Goal: Task Accomplishment & Management: Complete application form

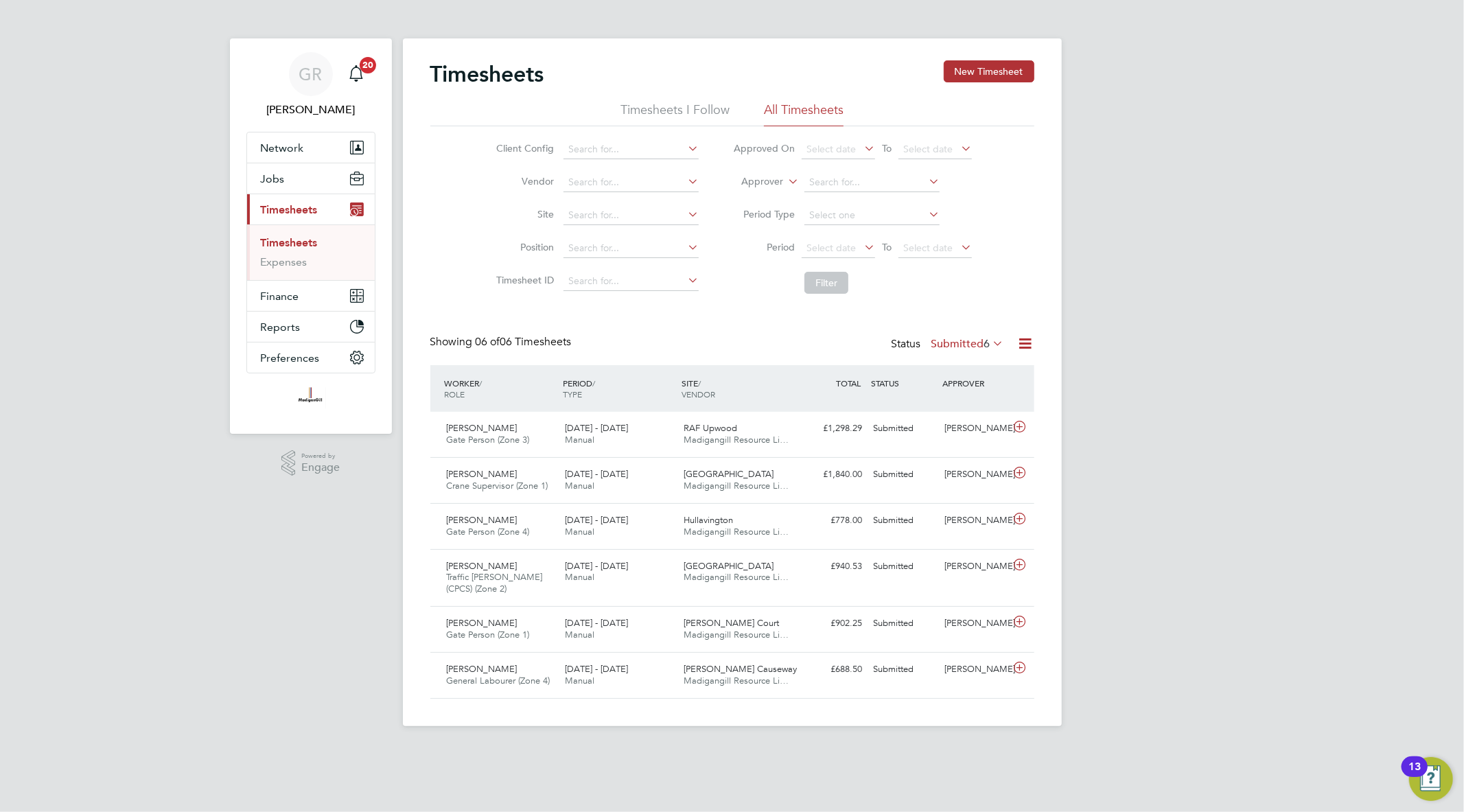
click at [1025, 346] on icon at bounding box center [1026, 343] width 17 height 17
click at [986, 374] on li "Export Timesheets" at bounding box center [940, 376] width 182 height 19
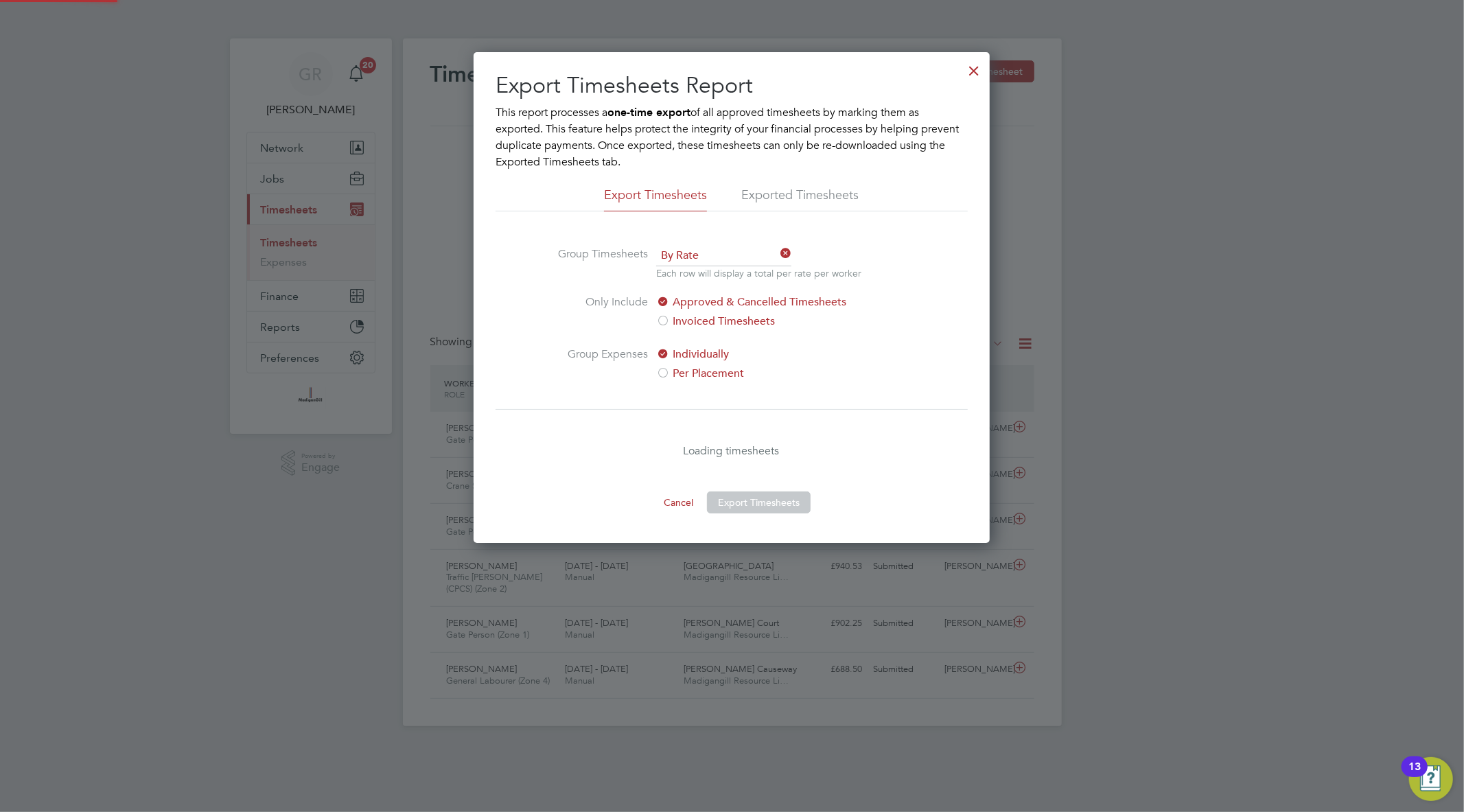
scroll to position [7, 7]
click at [770, 508] on button "Export Timesheets" at bounding box center [759, 502] width 104 height 22
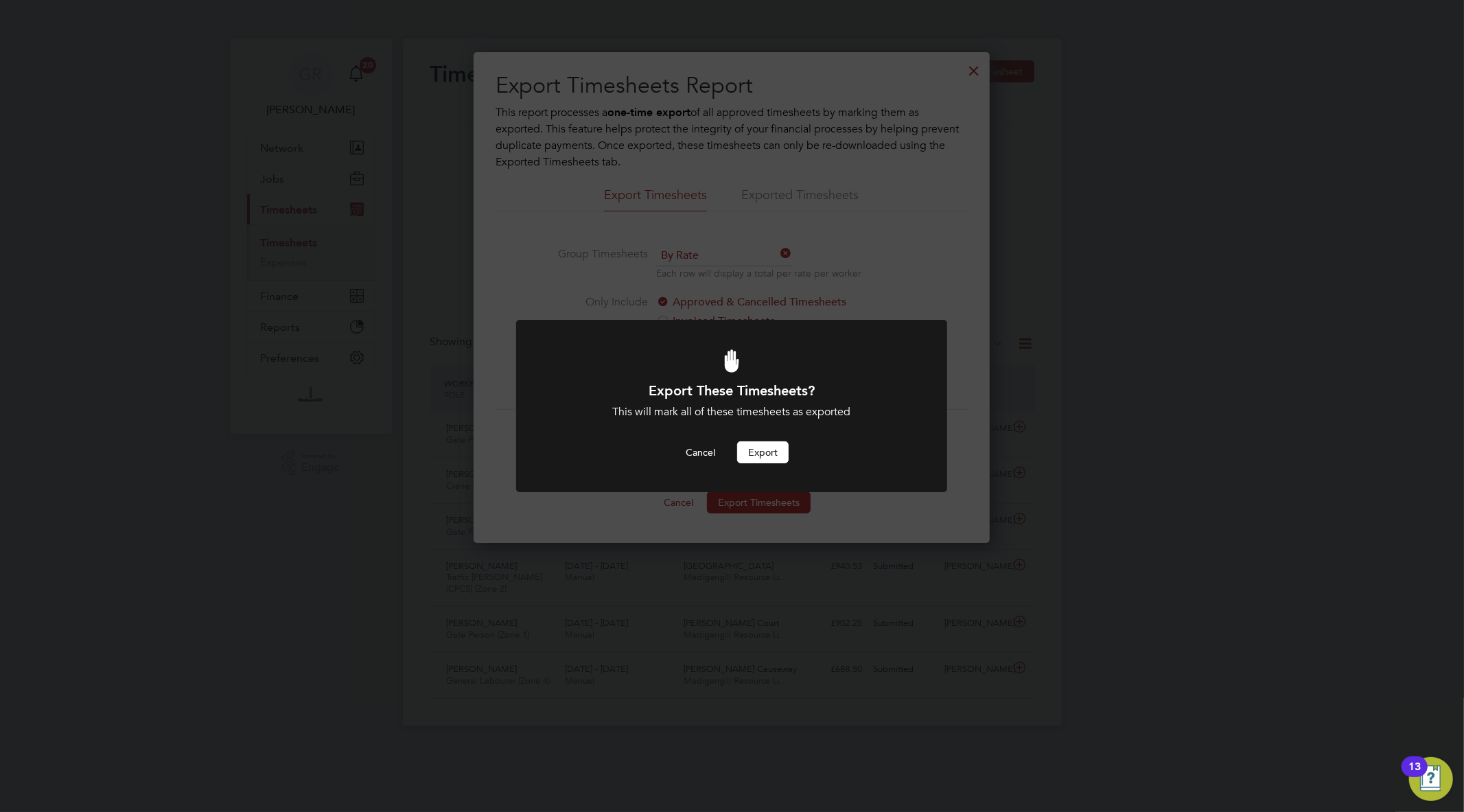
click at [754, 459] on button "Export" at bounding box center [763, 452] width 51 height 22
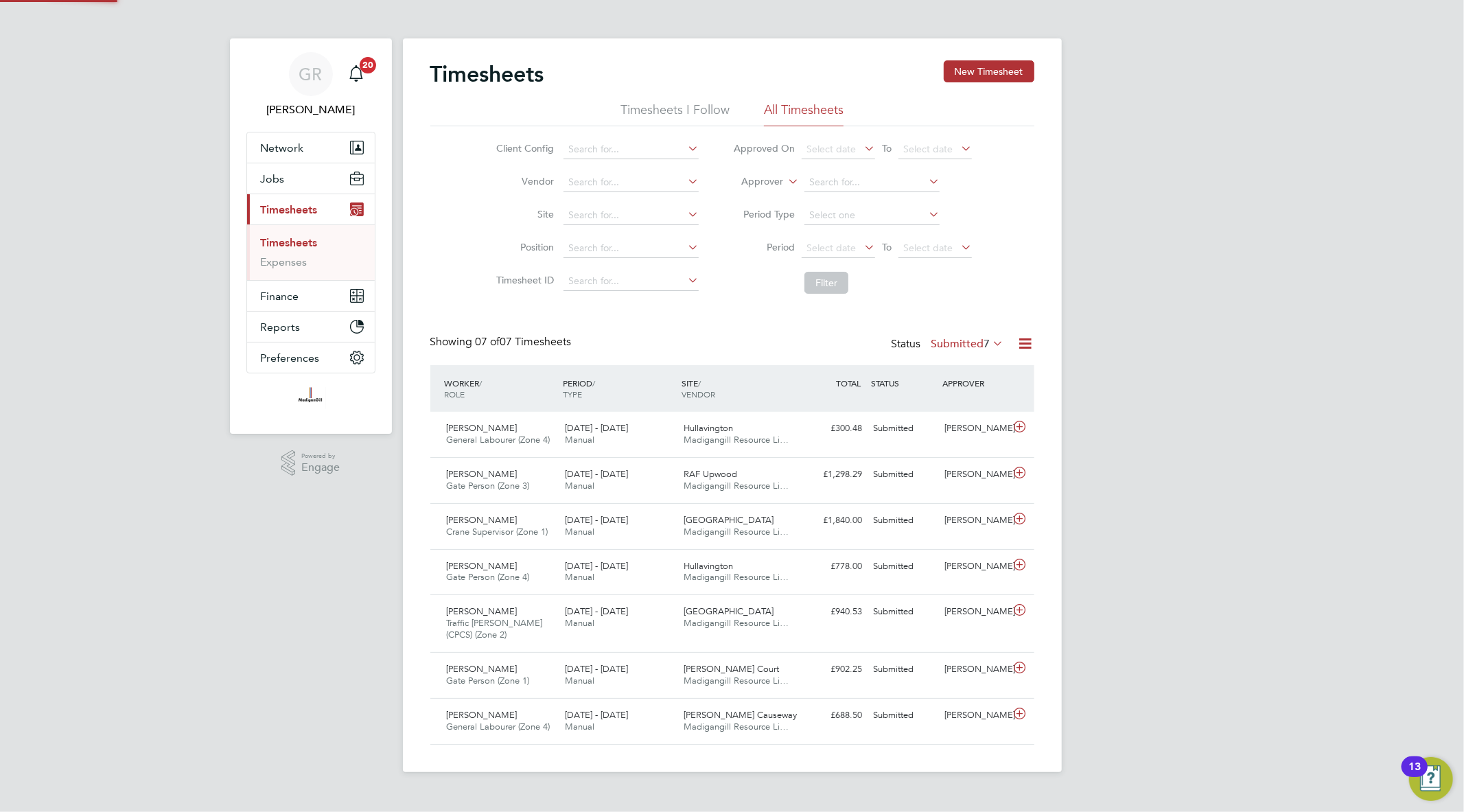
scroll to position [34, 119]
click at [984, 63] on button "New Timesheet" at bounding box center [989, 71] width 91 height 22
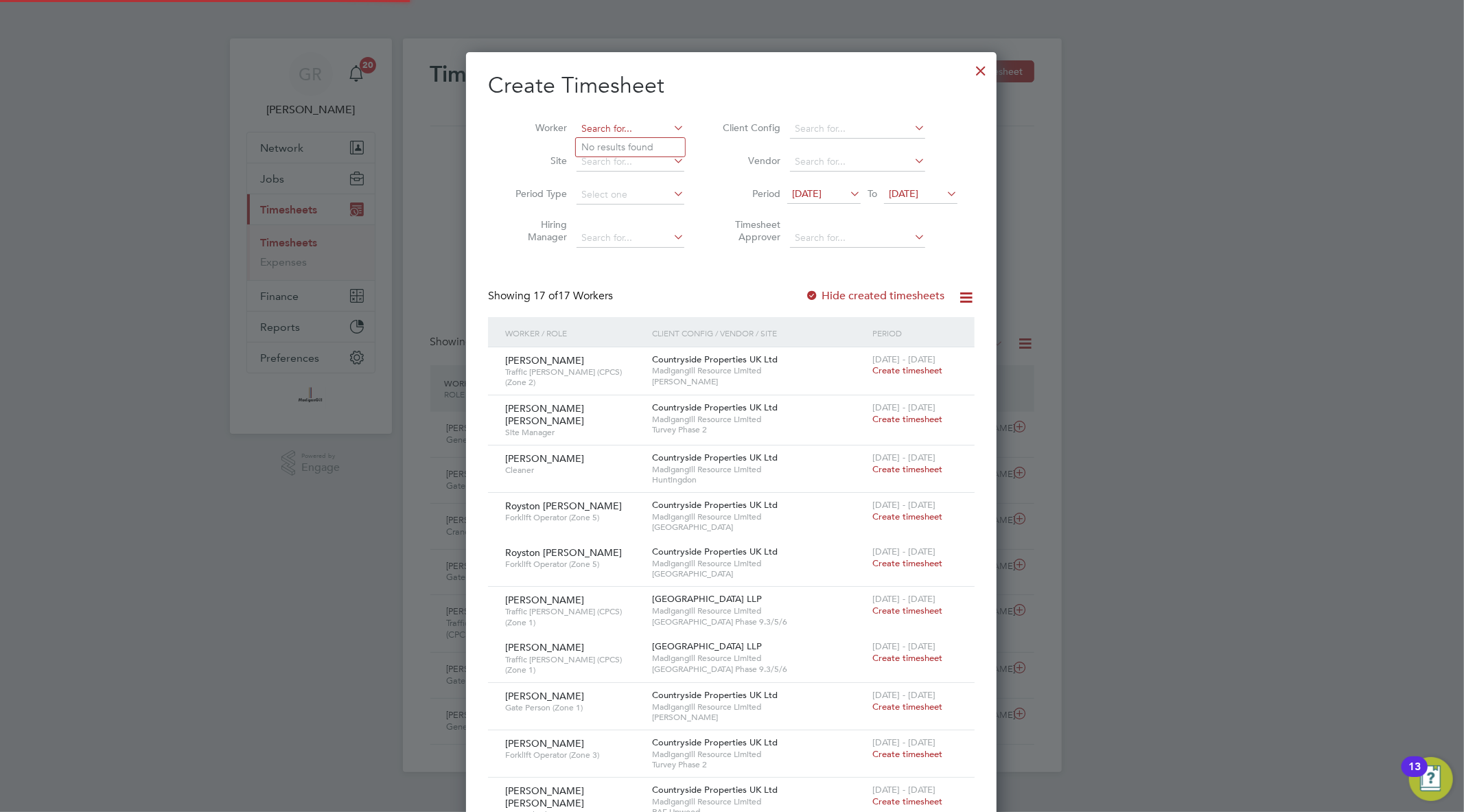
click at [616, 127] on input at bounding box center [631, 129] width 108 height 19
click at [634, 151] on li "[PERSON_NAME]" at bounding box center [636, 147] width 120 height 19
type input "[PERSON_NAME]"
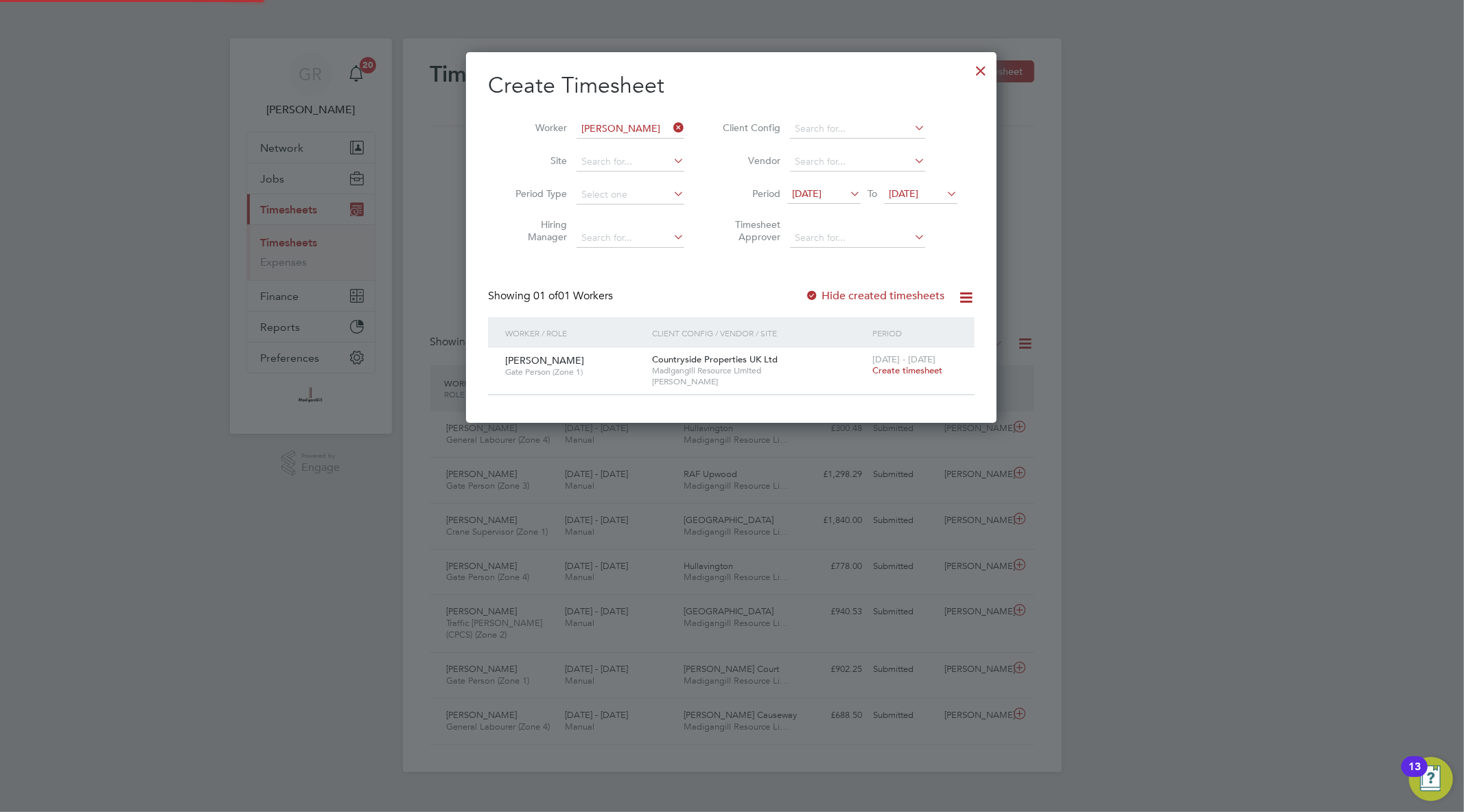
click at [830, 294] on label "Hide created timesheets" at bounding box center [874, 296] width 139 height 14
click at [923, 370] on span "Create timesheet" at bounding box center [908, 370] width 70 height 11
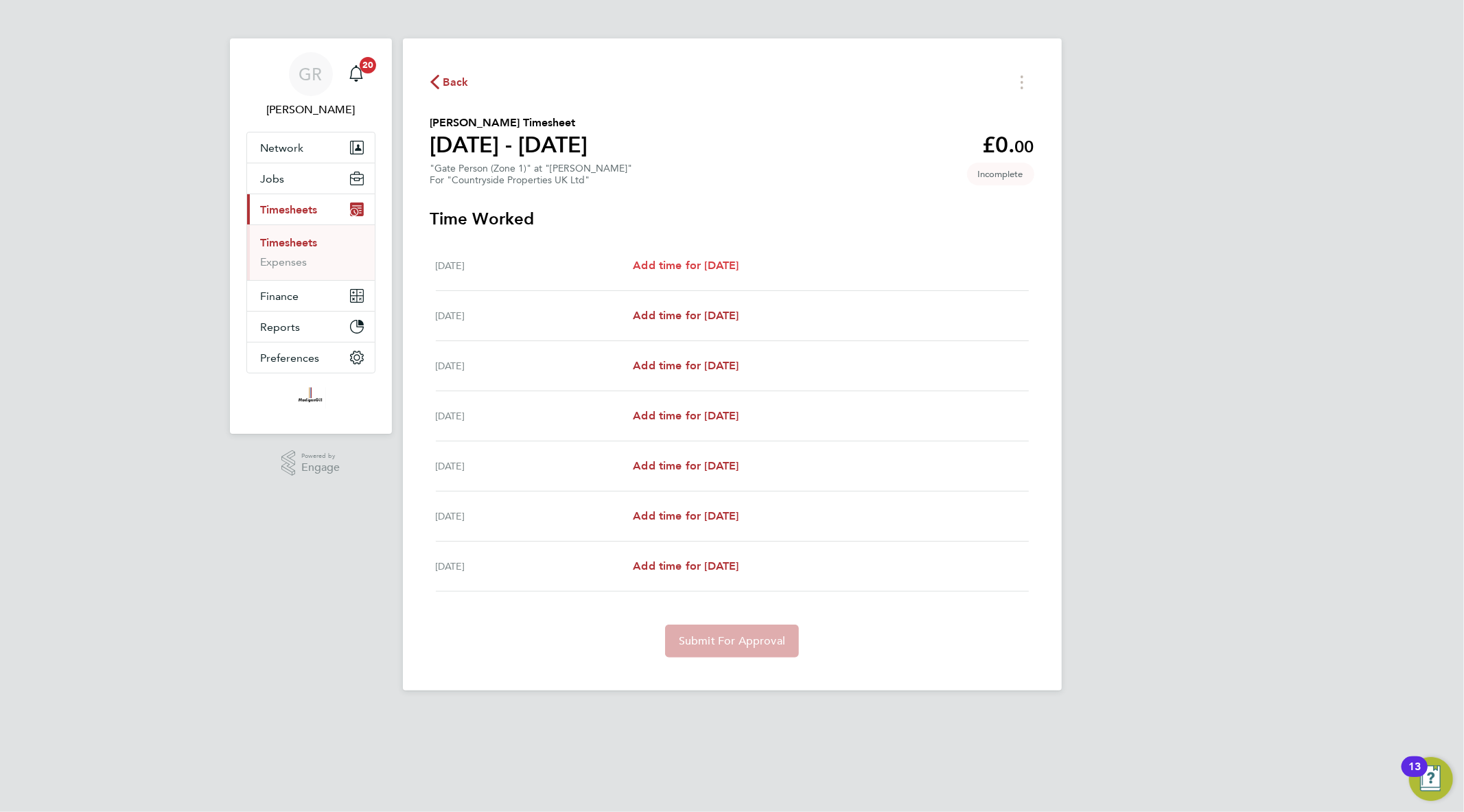
click at [737, 271] on link "Add time for [DATE]" at bounding box center [686, 265] width 106 height 16
select select "30"
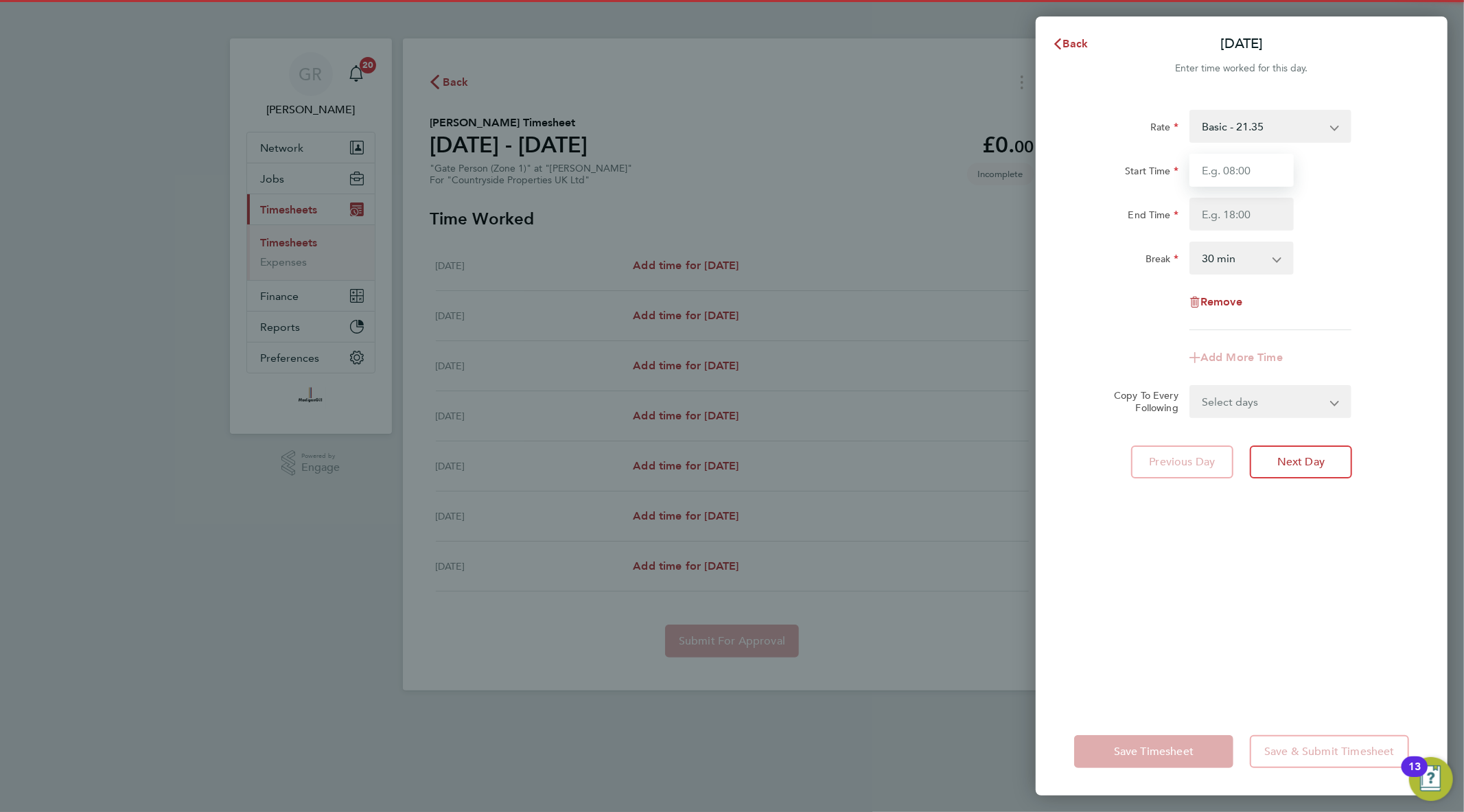
click at [1212, 169] on input "Start Time" at bounding box center [1242, 170] width 104 height 33
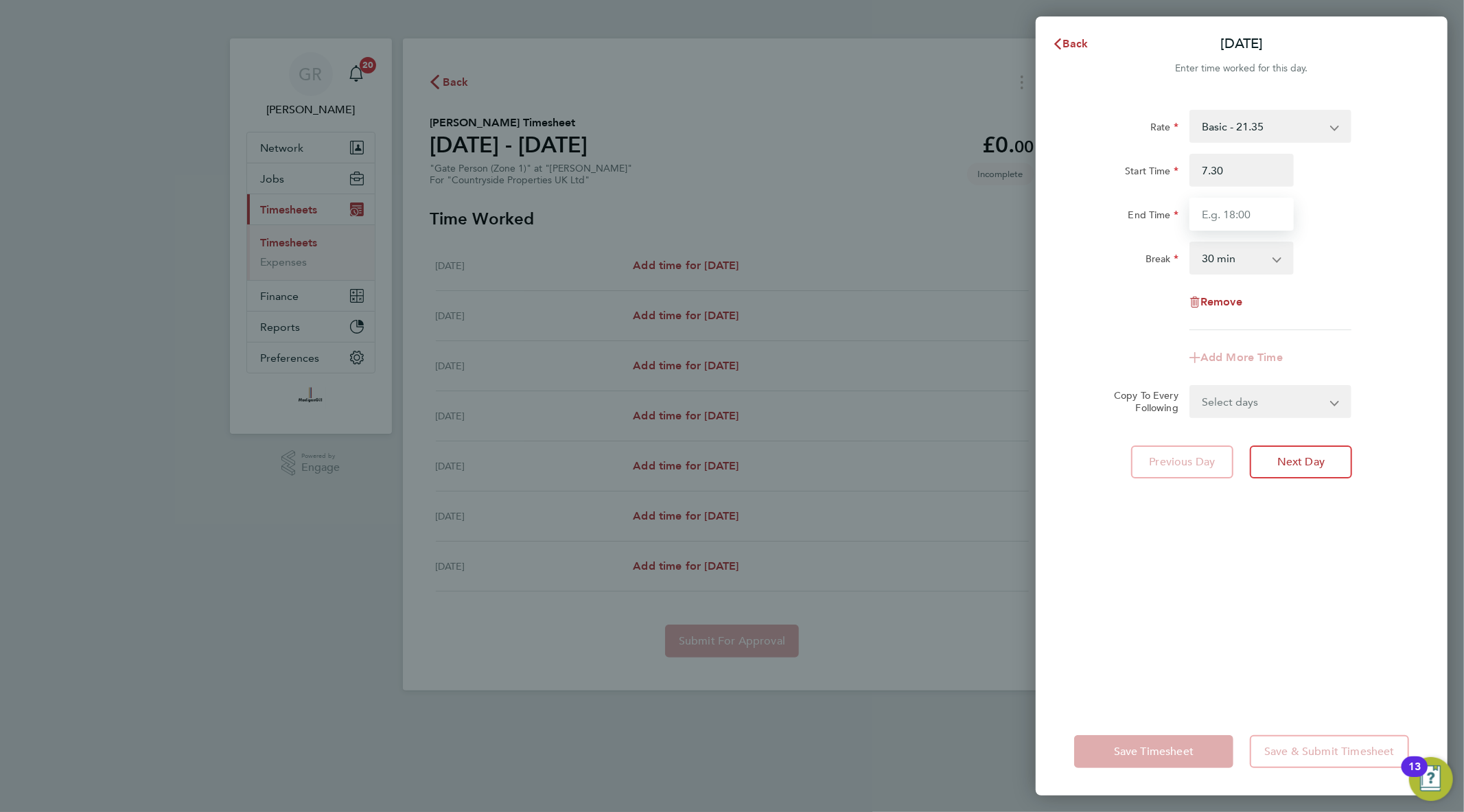
type input "07:30"
type input "17:30"
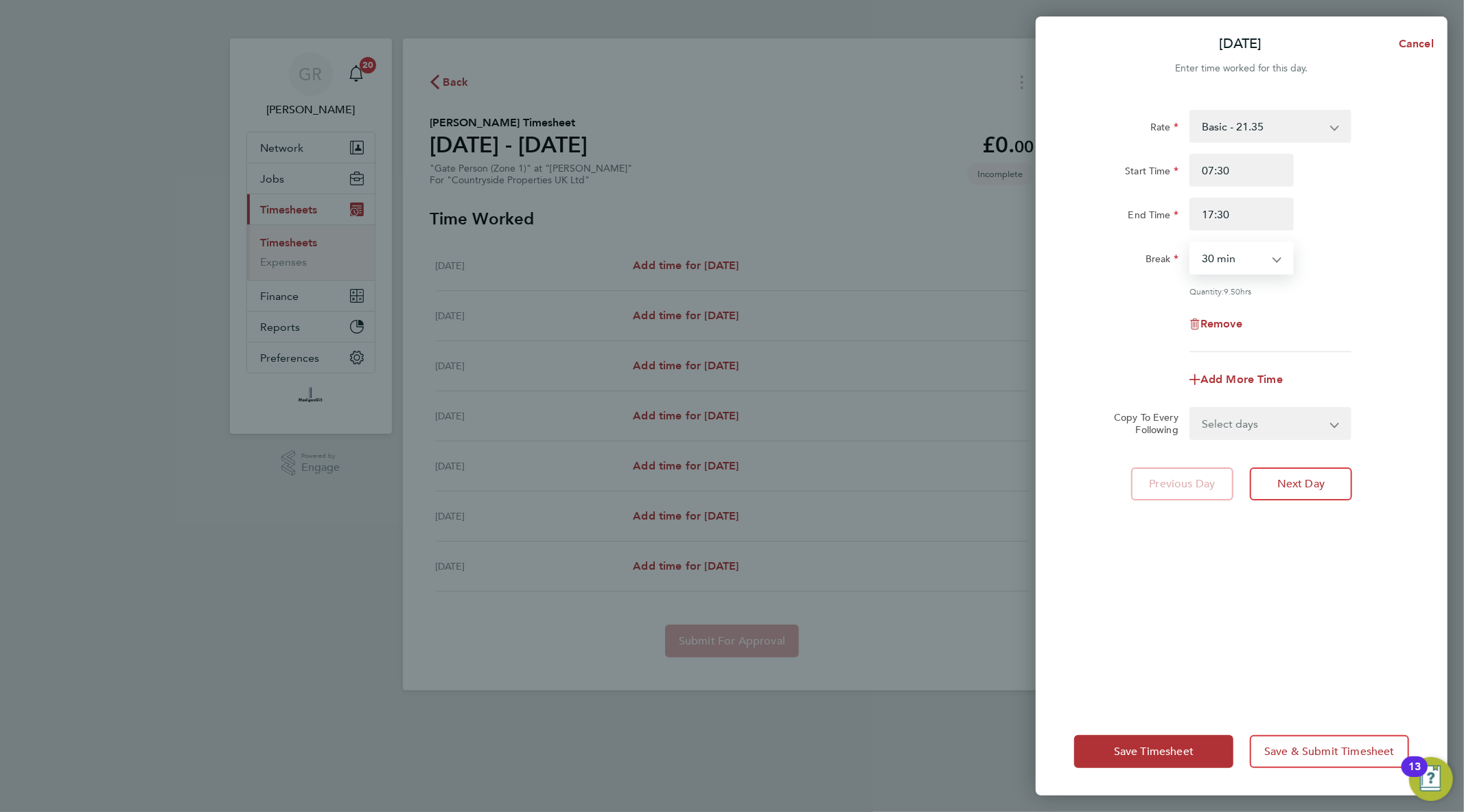
click at [1233, 264] on select "0 min 15 min 30 min 45 min 60 min 75 min 90 min" at bounding box center [1233, 258] width 85 height 30
click at [1191, 243] on select "0 min 15 min 30 min 45 min 60 min 75 min 90 min" at bounding box center [1233, 258] width 85 height 30
click at [1229, 419] on select "Select days Day Weekday (Mon-Fri) Weekend (Sat-Sun) [DATE] [DATE] [DATE] [DATE]…" at bounding box center [1263, 423] width 144 height 30
select select "WEEKDAY"
click at [1191, 408] on select "Select days Day Weekday (Mon-Fri) Weekend (Sat-Sun) [DATE] [DATE] [DATE] [DATE]…" at bounding box center [1263, 423] width 144 height 30
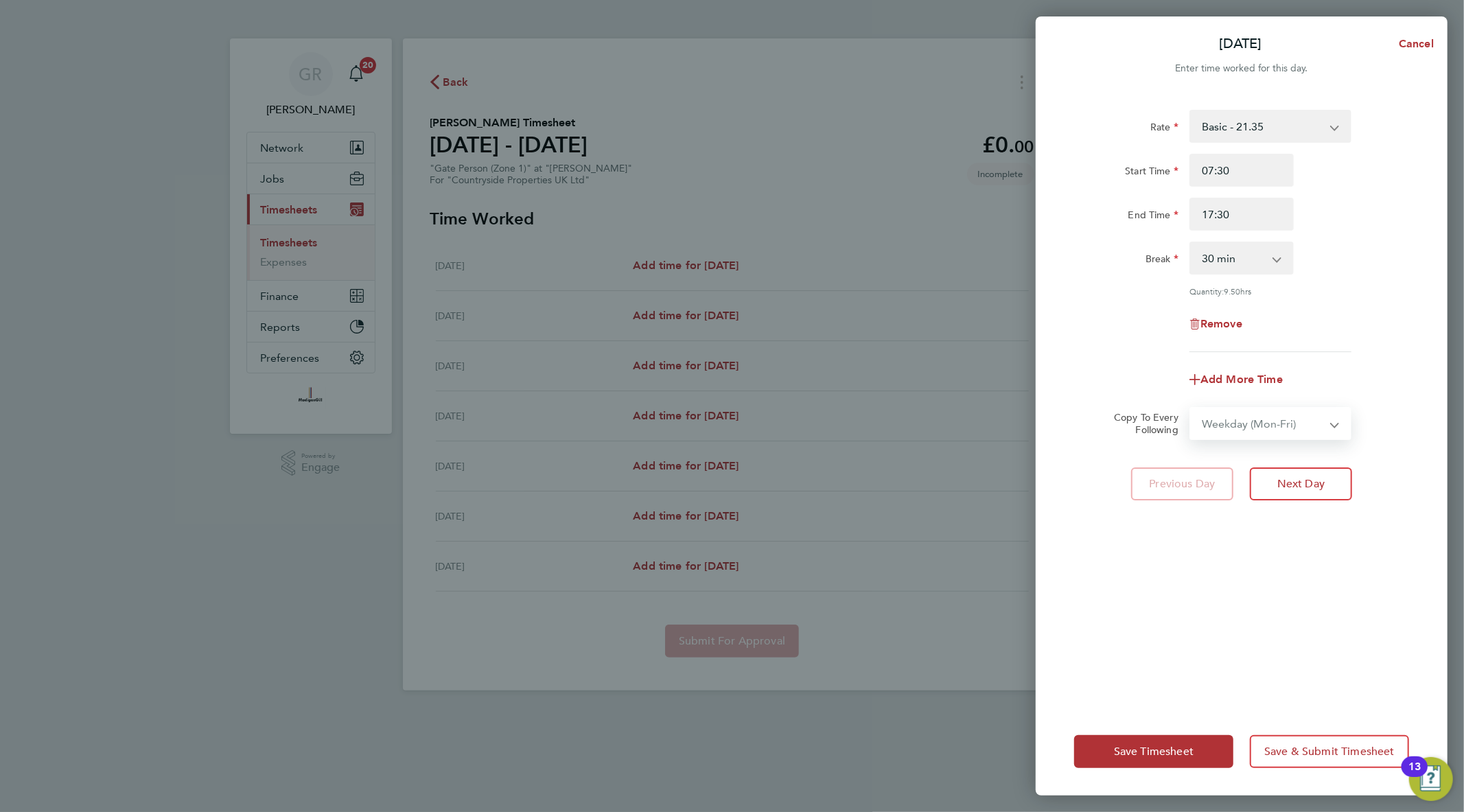
select select "[DATE]"
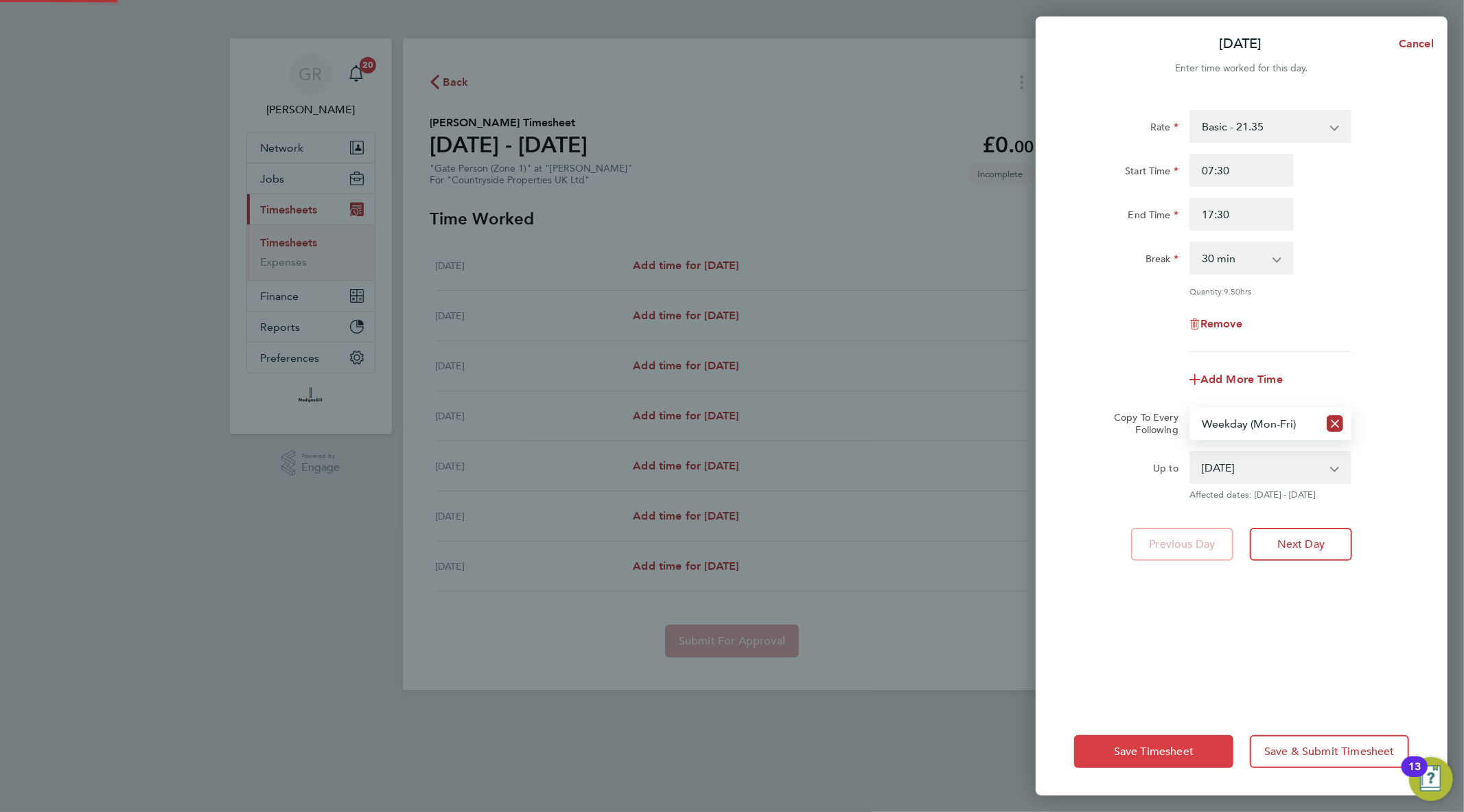
click at [1171, 752] on span "Save Timesheet" at bounding box center [1154, 752] width 79 height 14
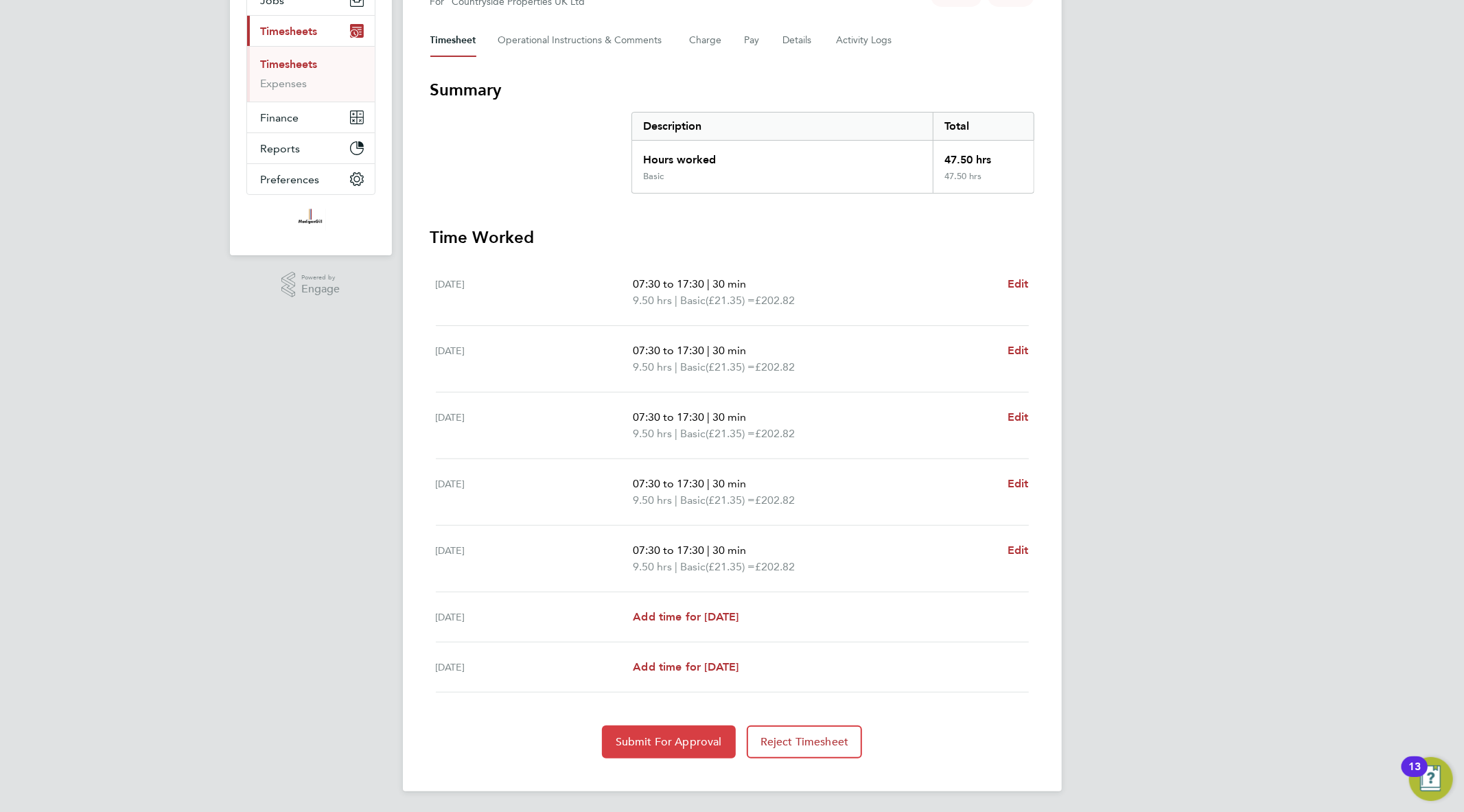
click at [671, 732] on button "Submit For Approval" at bounding box center [670, 741] width 134 height 33
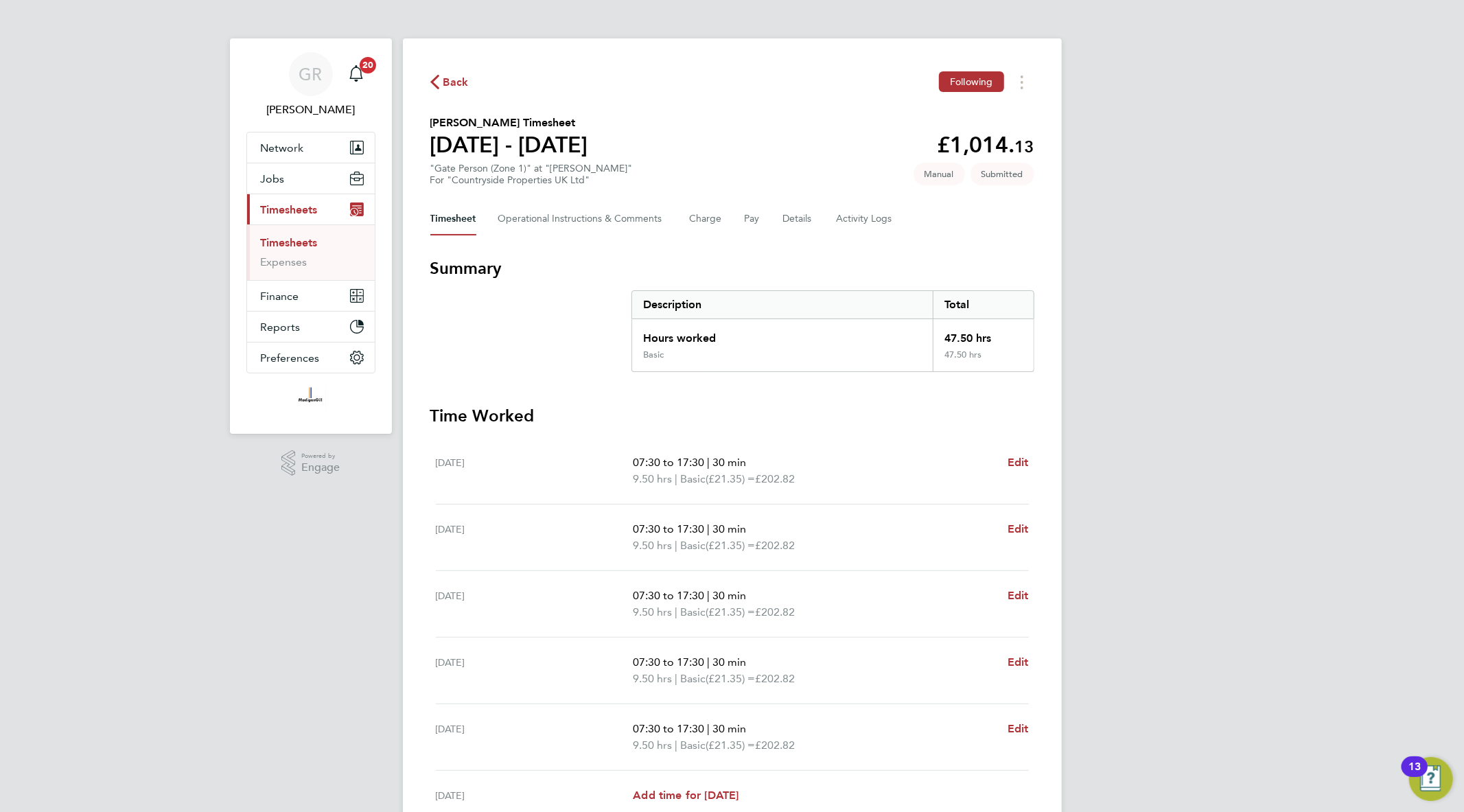
click at [290, 244] on link "Timesheets" at bounding box center [289, 243] width 57 height 13
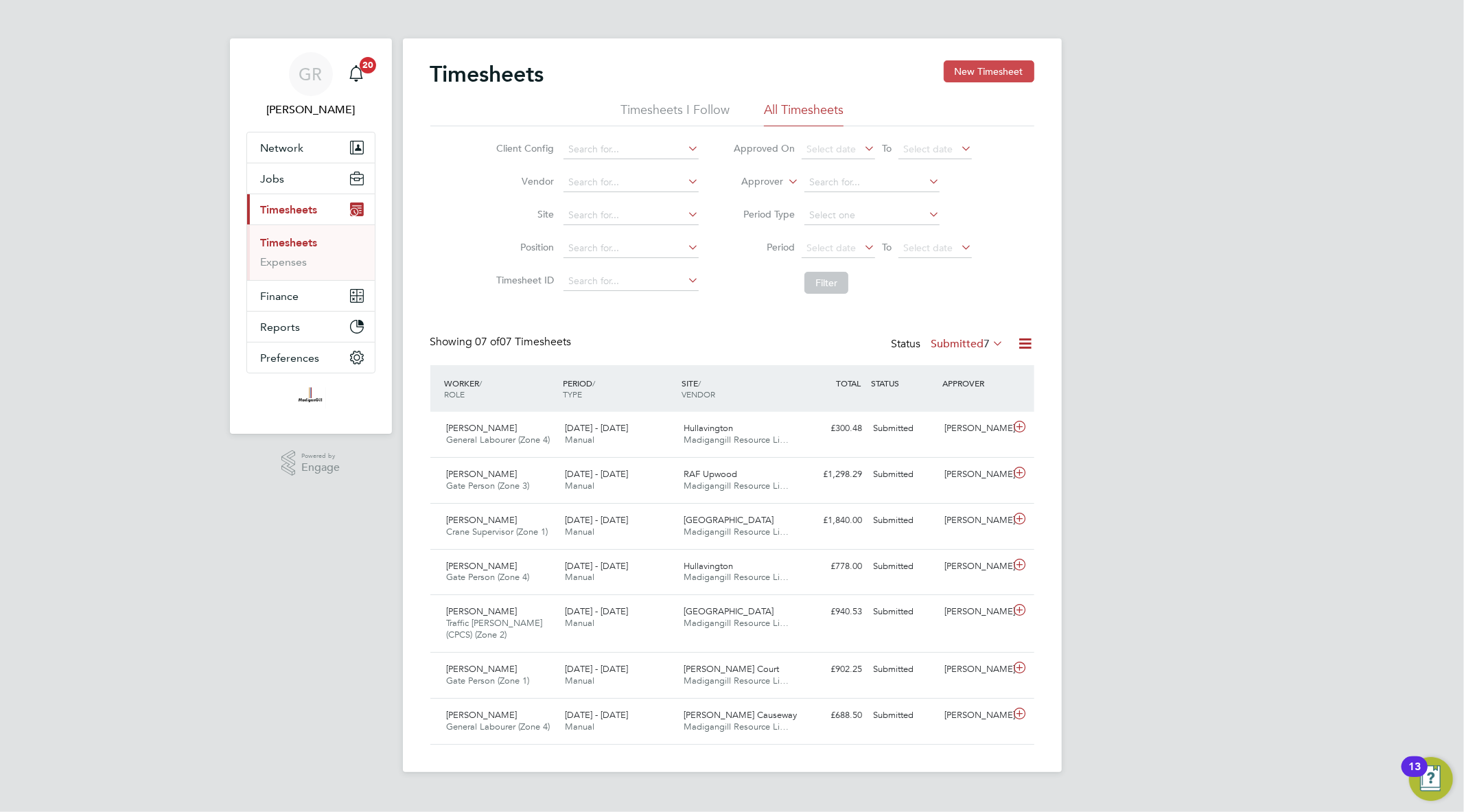
click at [987, 69] on button "New Timesheet" at bounding box center [989, 71] width 91 height 22
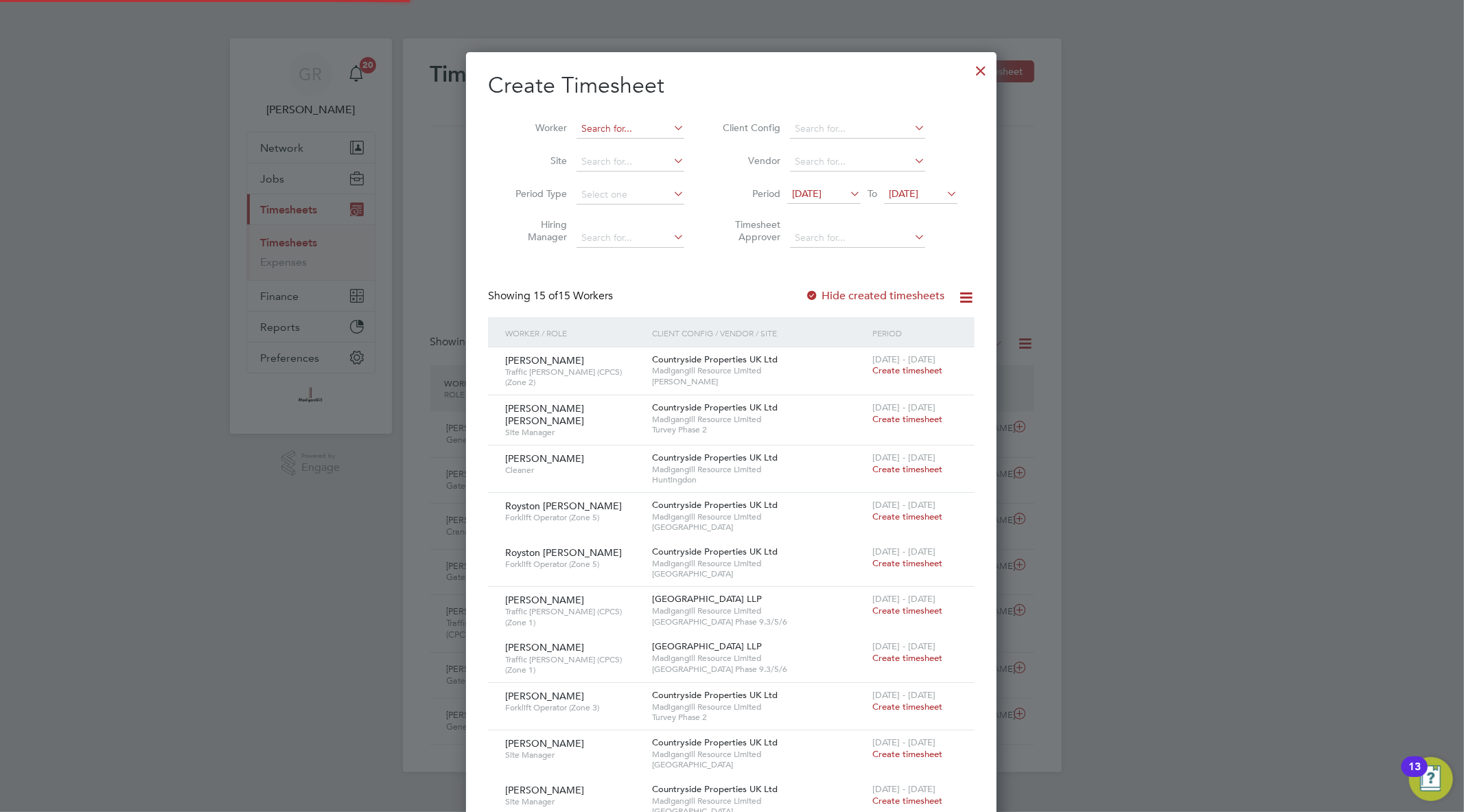
click at [612, 130] on input at bounding box center [631, 129] width 108 height 19
type input "f"
drag, startPoint x: 621, startPoint y: 130, endPoint x: 513, endPoint y: 139, distance: 108.4
click at [513, 139] on li "Worker uch" at bounding box center [595, 129] width 214 height 33
type input "uch"
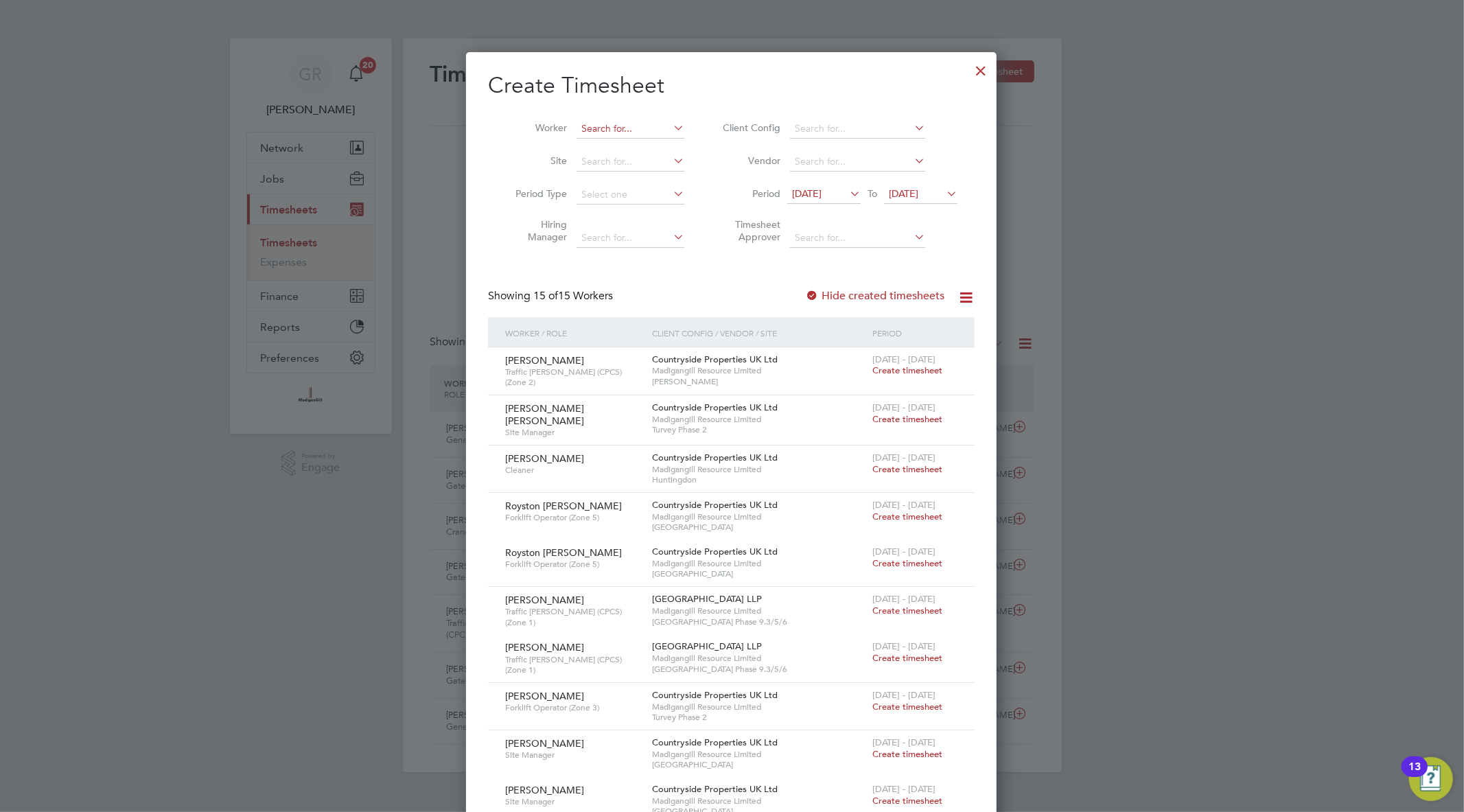
click at [602, 119] on input at bounding box center [631, 129] width 108 height 19
paste input "Chukwudi"
click at [627, 162] on li "[PERSON_NAME]" at bounding box center [630, 166] width 109 height 19
type input "[PERSON_NAME]"
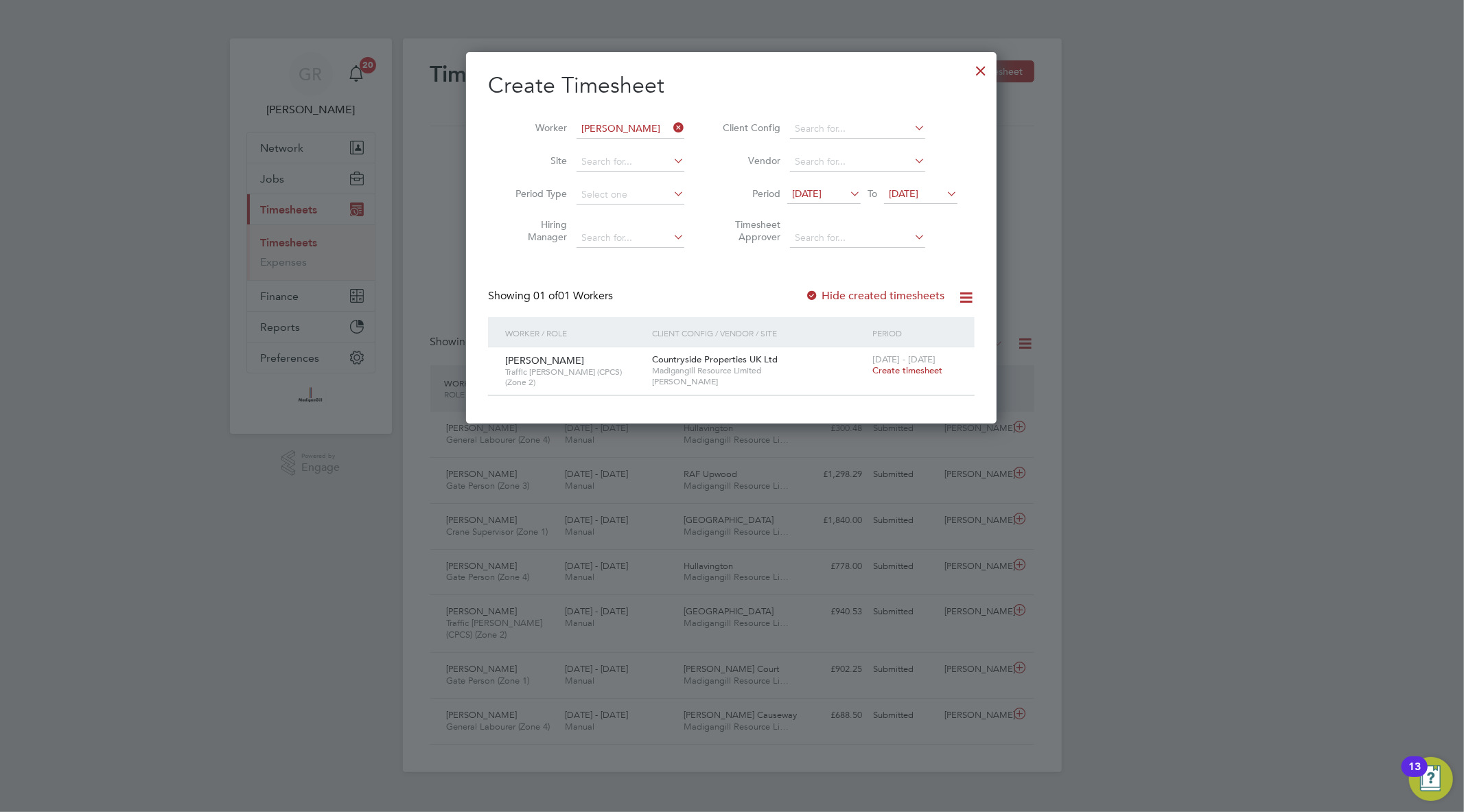
click at [817, 285] on div "Create Timesheet Worker [PERSON_NAME] Site Period Type Hiring Manager Client Co…" at bounding box center [731, 233] width 487 height 324
click at [818, 289] on div at bounding box center [811, 296] width 14 height 14
click at [899, 365] on span "Create timesheet" at bounding box center [908, 370] width 70 height 11
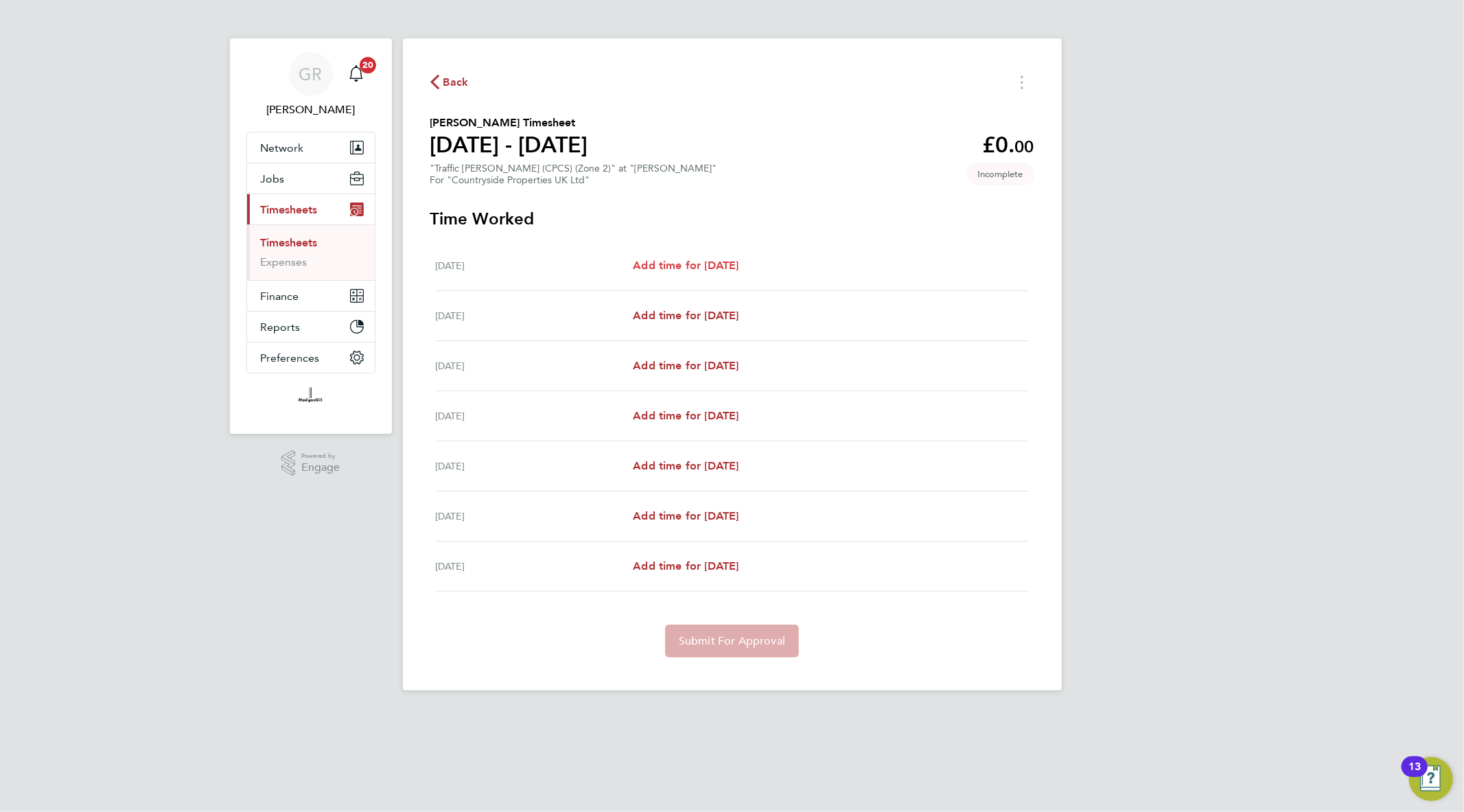
click at [709, 259] on span "Add time for [DATE]" at bounding box center [686, 266] width 106 height 13
select select "30"
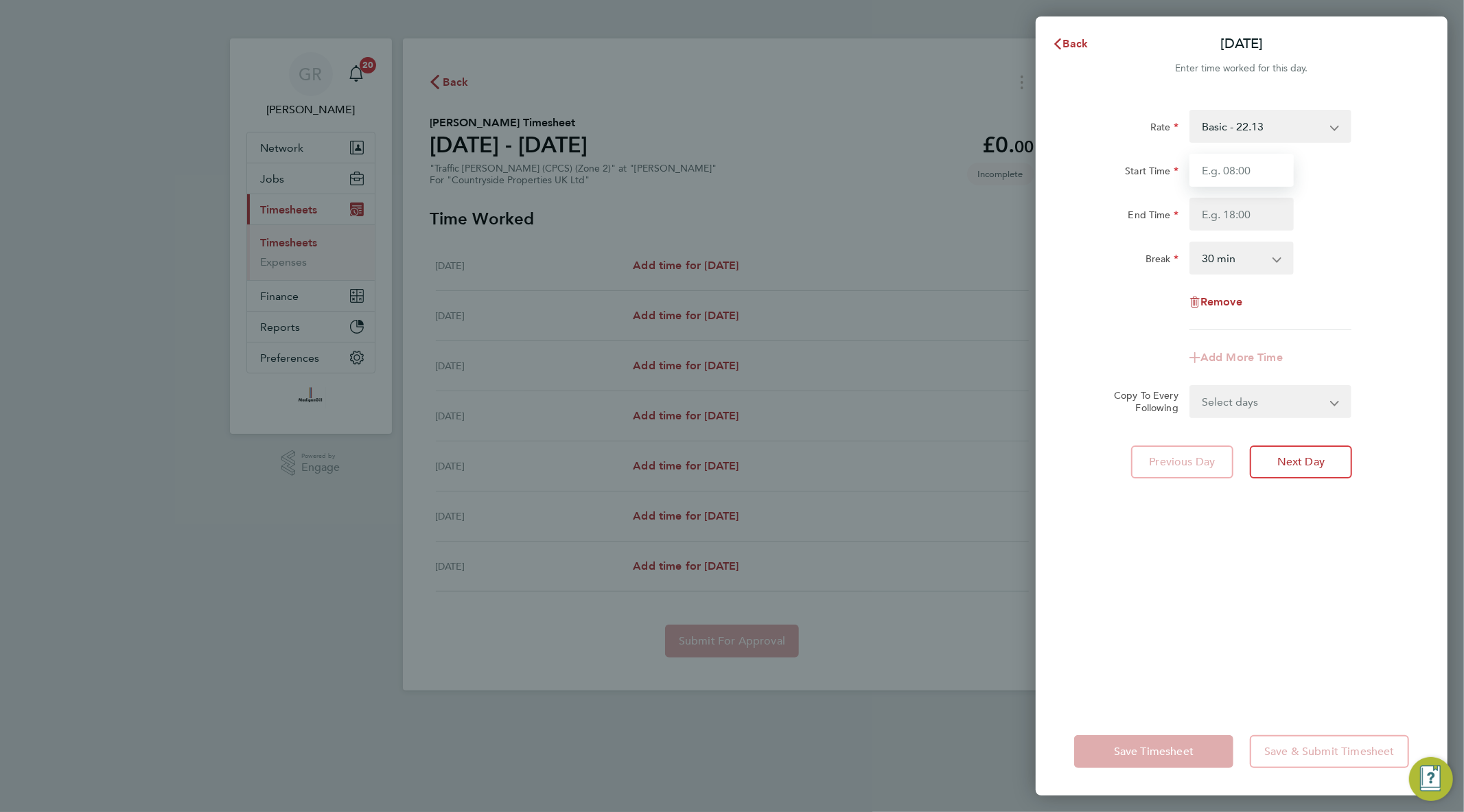
click at [1229, 181] on input "Start Time" at bounding box center [1242, 170] width 104 height 33
type input "07:30"
type input "17:30"
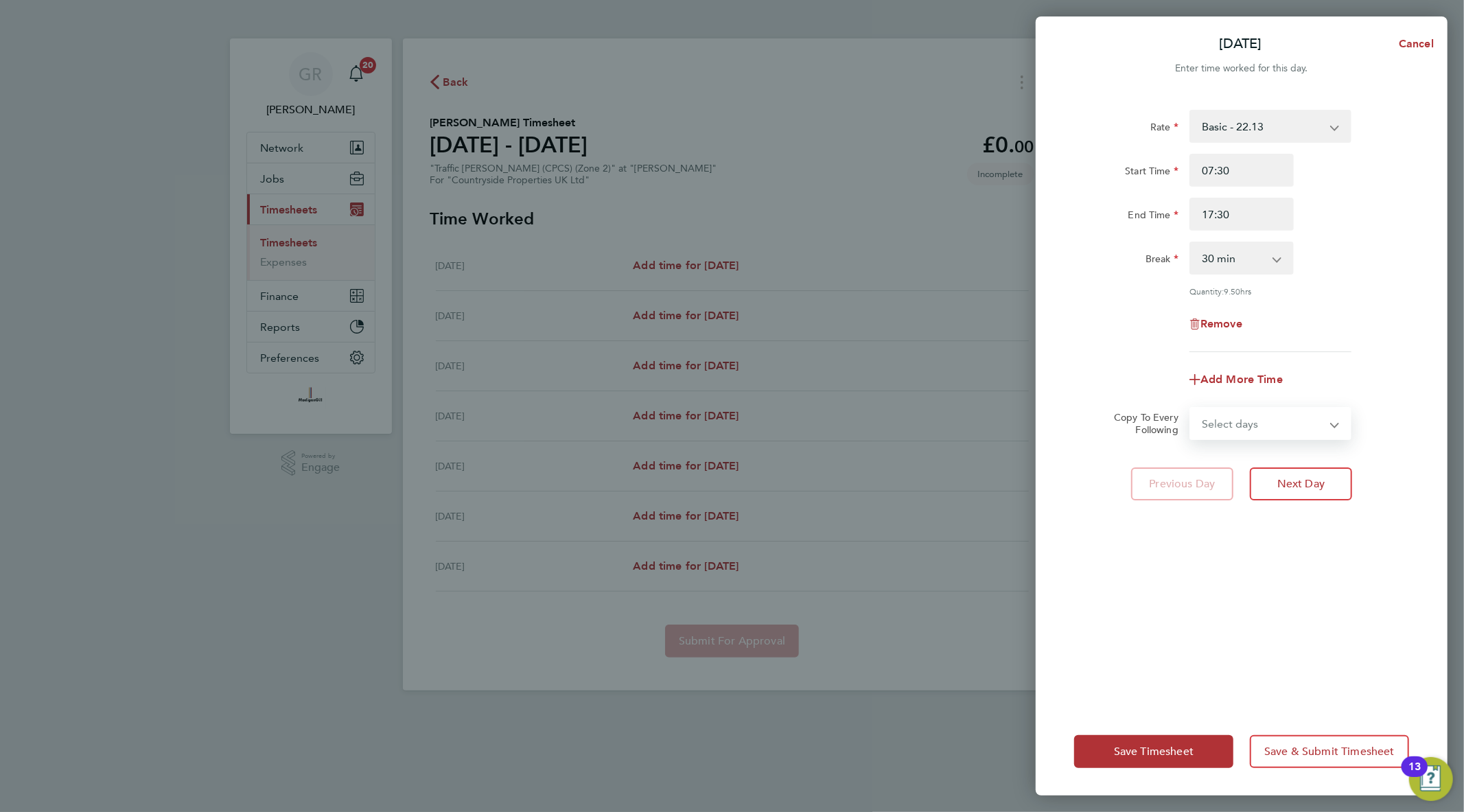
click at [1243, 426] on select "Select days Day Weekday (Mon-Fri) Weekend (Sat-Sun) [DATE] [DATE] [DATE] [DATE]…" at bounding box center [1263, 423] width 144 height 30
select select "WEEKDAY"
click at [1191, 408] on select "Select days Day Weekday (Mon-Fri) Weekend (Sat-Sun) [DATE] [DATE] [DATE] [DATE]…" at bounding box center [1263, 423] width 144 height 30
select select "[DATE]"
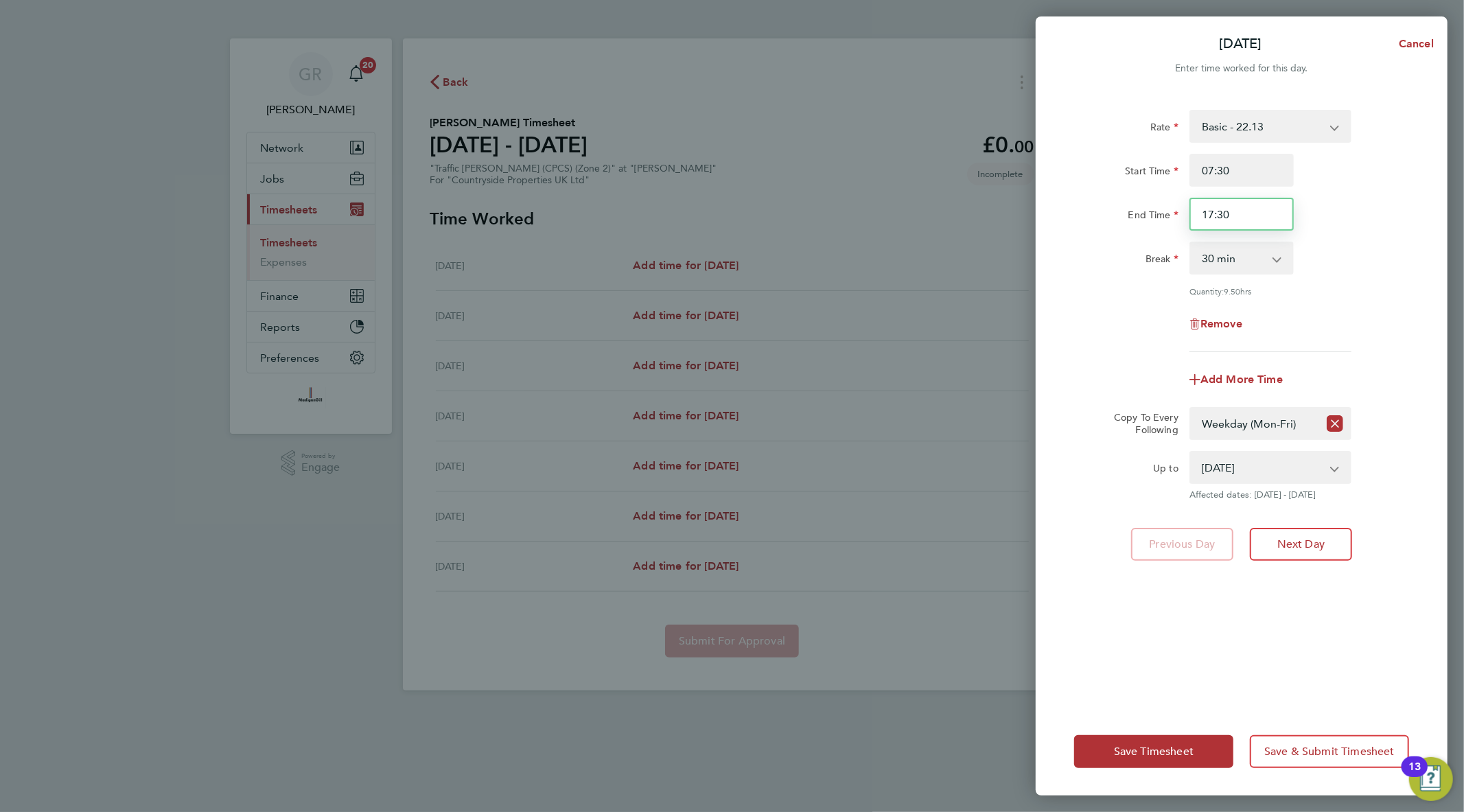
drag, startPoint x: 1245, startPoint y: 215, endPoint x: 1083, endPoint y: 221, distance: 162.1
click at [1083, 221] on div "End Time 17:30" at bounding box center [1242, 214] width 346 height 33
type input "17:00"
click at [1160, 747] on span "Save Timesheet" at bounding box center [1154, 752] width 79 height 14
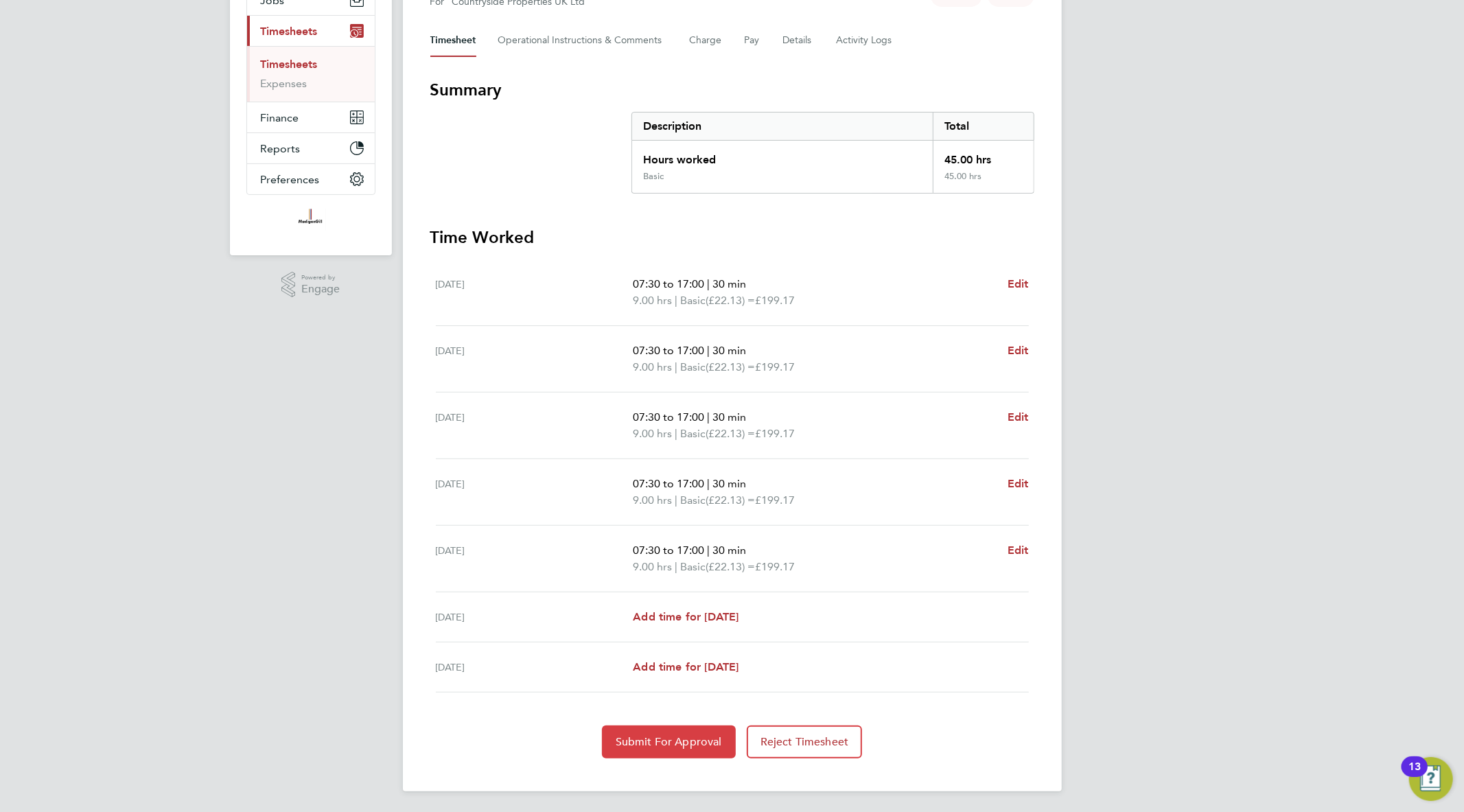
click at [675, 734] on span "Submit For Approval" at bounding box center [669, 741] width 107 height 14
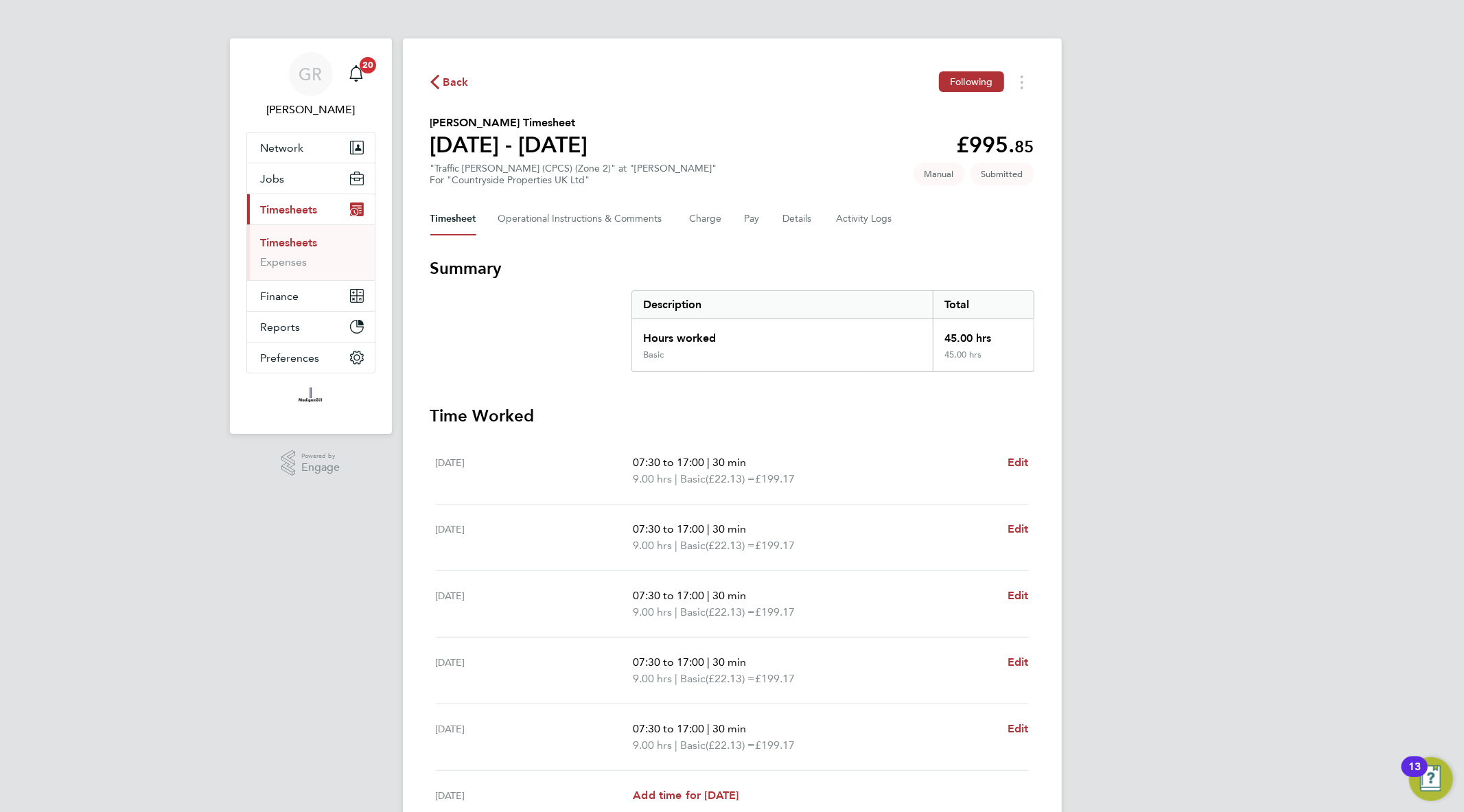
click at [303, 241] on link "Timesheets" at bounding box center [289, 243] width 57 height 13
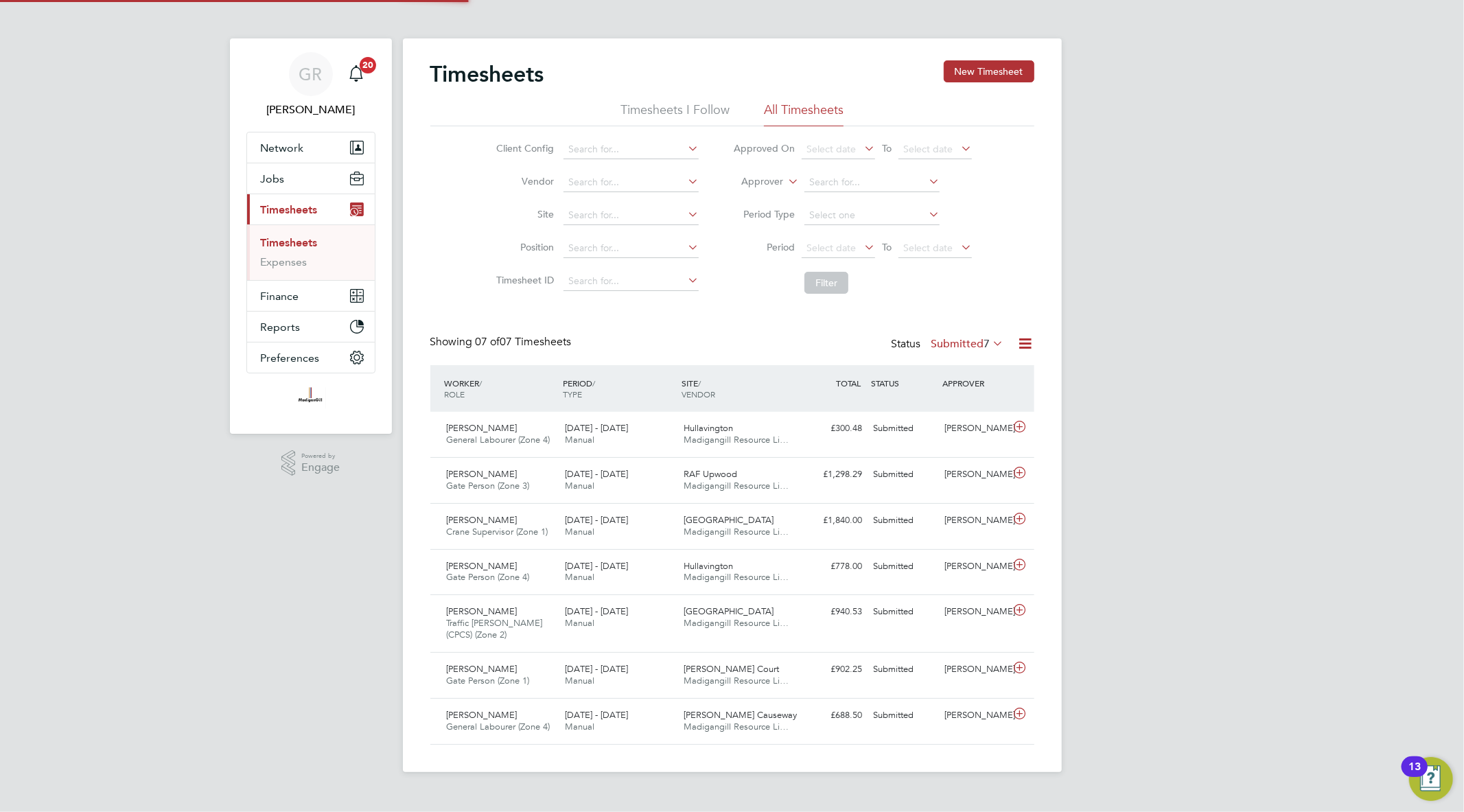
scroll to position [34, 119]
click at [996, 59] on div "Timesheets New Timesheet Timesheets I Follow All Timesheets Client Config Vendo…" at bounding box center [732, 406] width 659 height 734
click at [996, 64] on button "New Timesheet" at bounding box center [989, 71] width 91 height 22
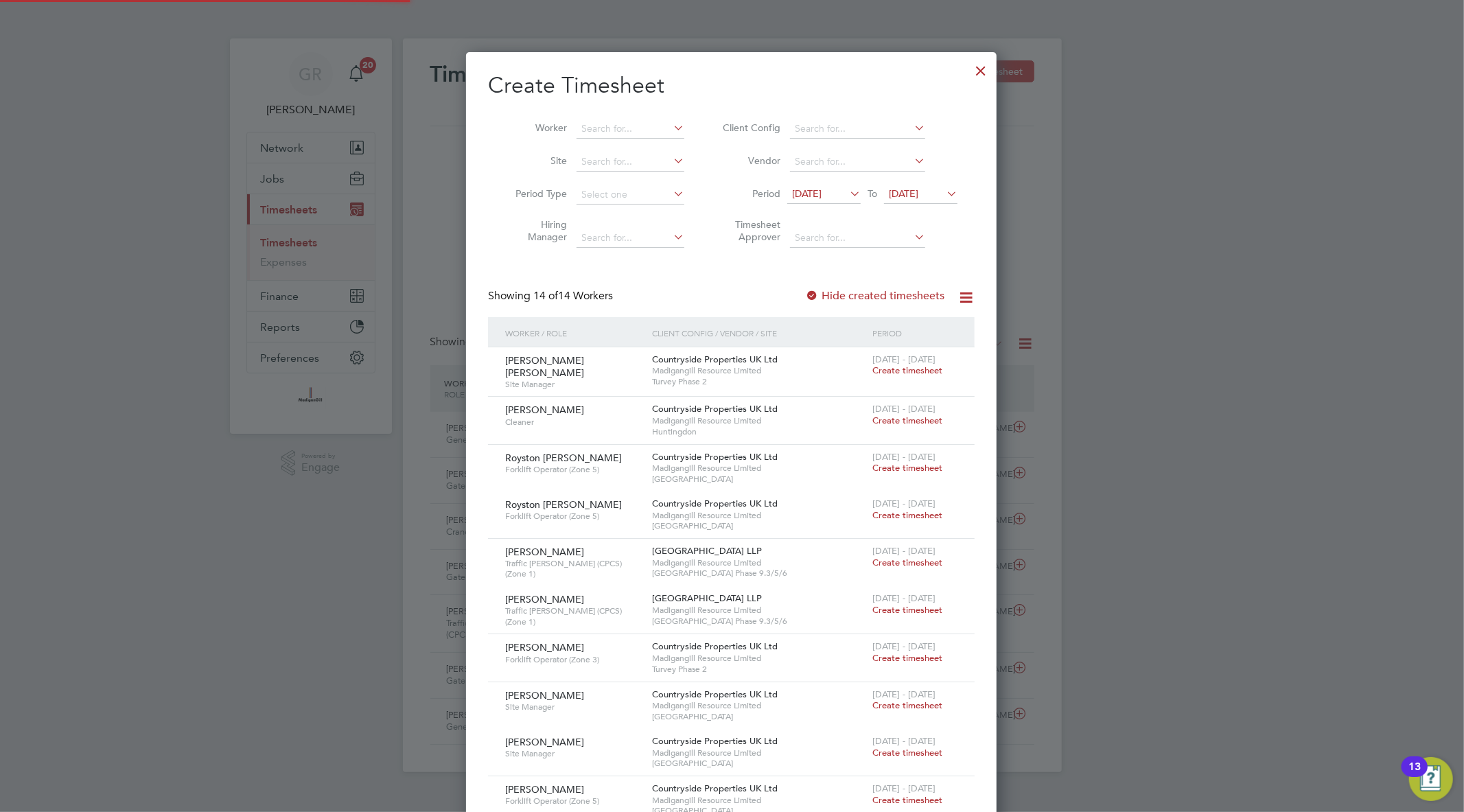
scroll to position [7, 7]
click at [623, 126] on input at bounding box center [631, 129] width 108 height 19
paste input "Destiny"
click at [667, 159] on li "Destiny Ogbonmwan" at bounding box center [630, 166] width 109 height 19
type input "Destiny Ogbonmwan"
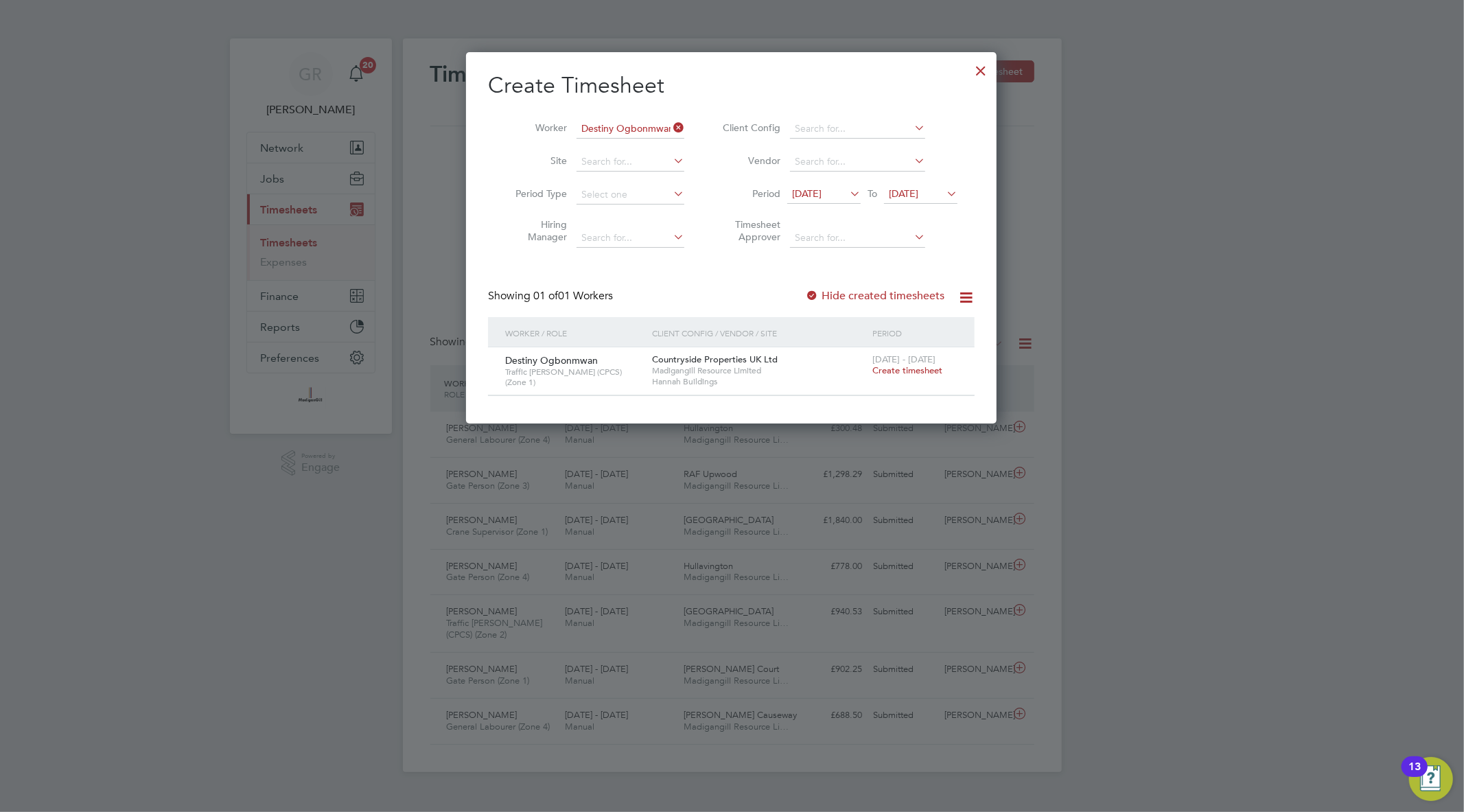
click at [916, 367] on span "Create timesheet" at bounding box center [908, 370] width 70 height 11
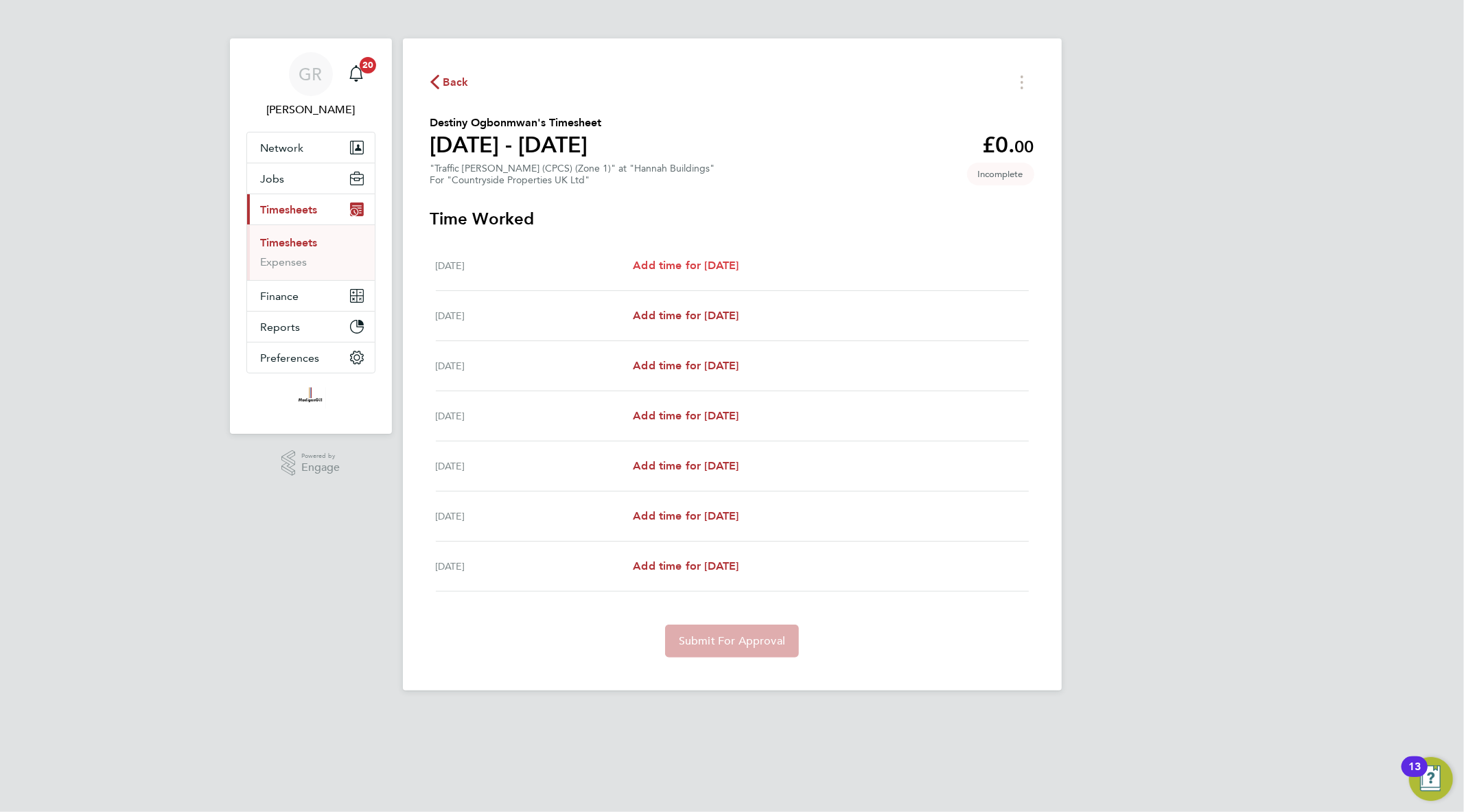
click at [714, 257] on link "Add time for [DATE]" at bounding box center [686, 265] width 106 height 16
select select "30"
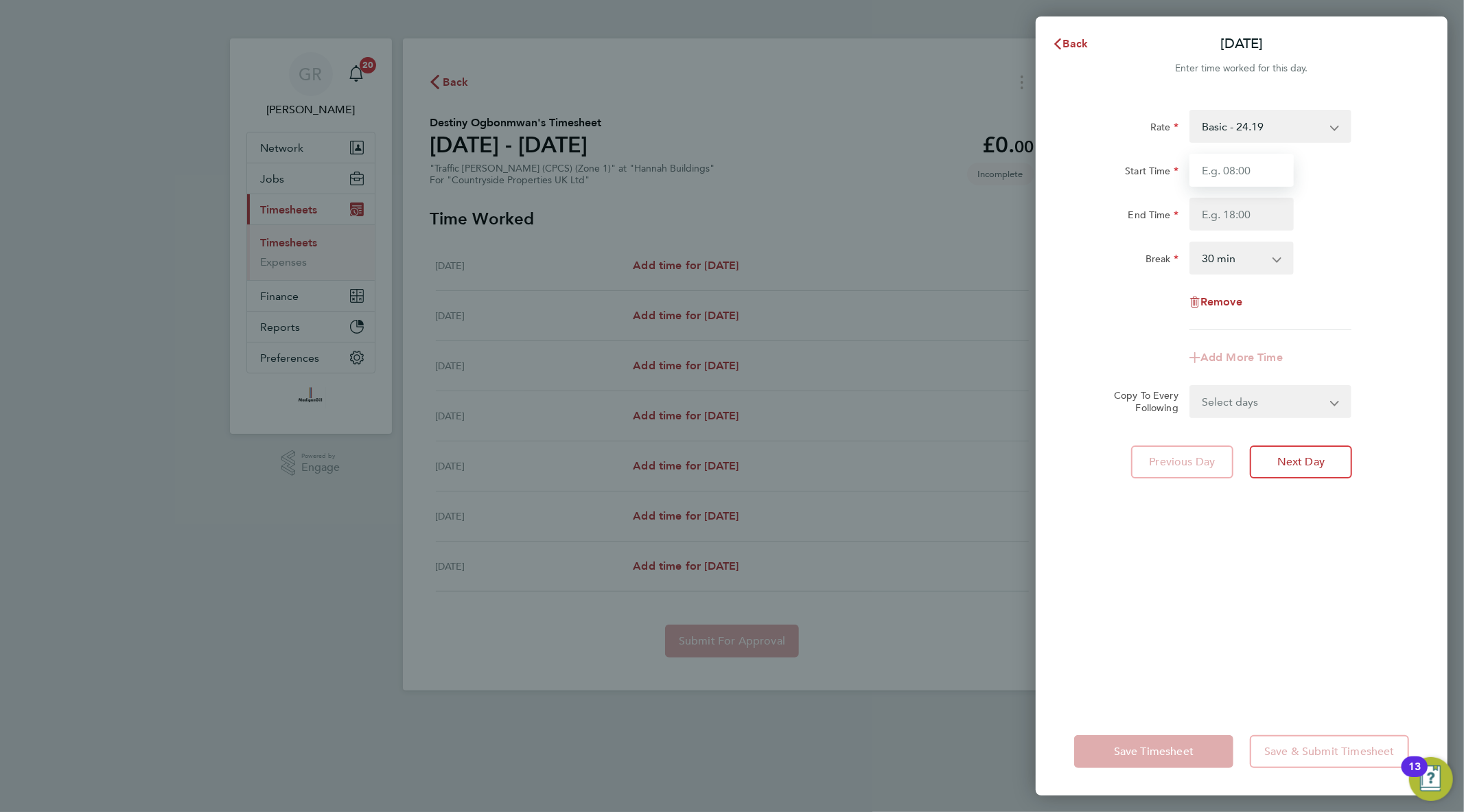
click at [1233, 174] on input "Start Time" at bounding box center [1242, 170] width 104 height 33
type input "07:30"
type input "18:00"
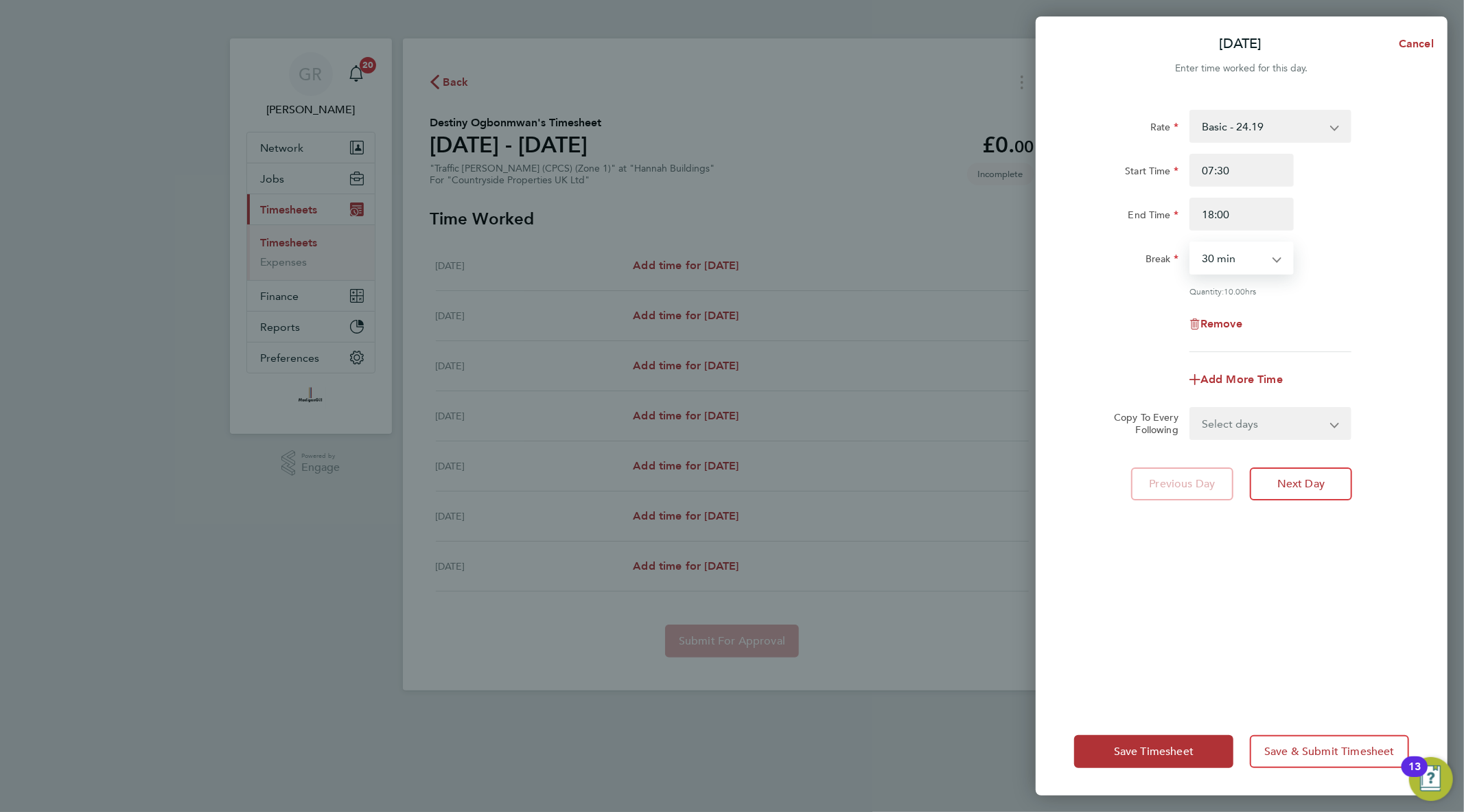
click at [1265, 426] on select "Select days Day Weekday (Mon-Fri) Weekend (Sat-Sun) [DATE] [DATE] [DATE] [DATE]…" at bounding box center [1263, 423] width 144 height 30
select select "WEEKDAY"
click at [1191, 408] on select "Select days Day Weekday (Mon-Fri) Weekend (Sat-Sun) [DATE] [DATE] [DATE] [DATE]…" at bounding box center [1263, 423] width 144 height 30
select select "[DATE]"
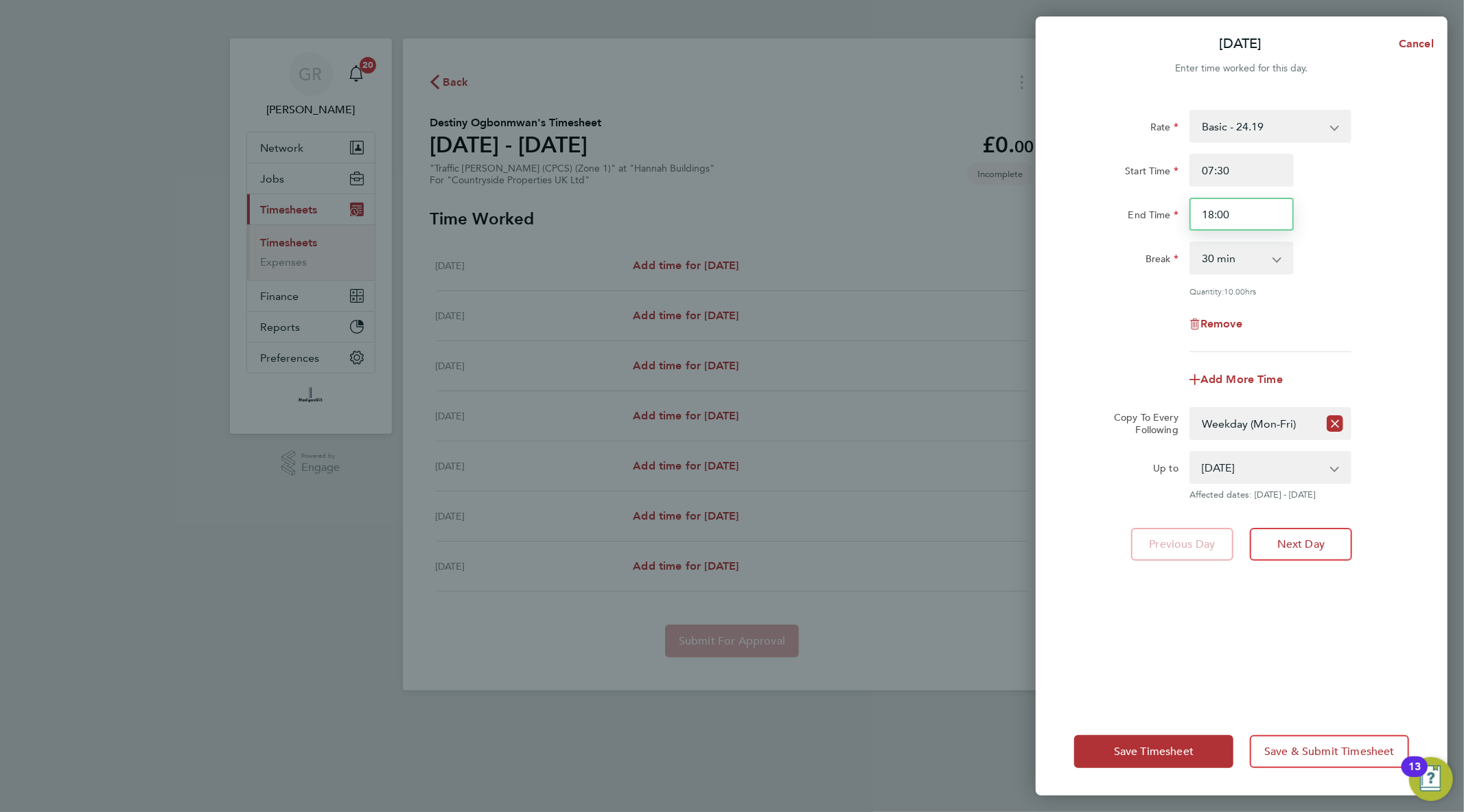
drag, startPoint x: 1233, startPoint y: 216, endPoint x: 1116, endPoint y: 215, distance: 117.0
click at [1134, 216] on div "End Time 18:00" at bounding box center [1242, 214] width 346 height 33
type input "17:30"
click at [1156, 765] on button "Save Timesheet" at bounding box center [1154, 751] width 159 height 33
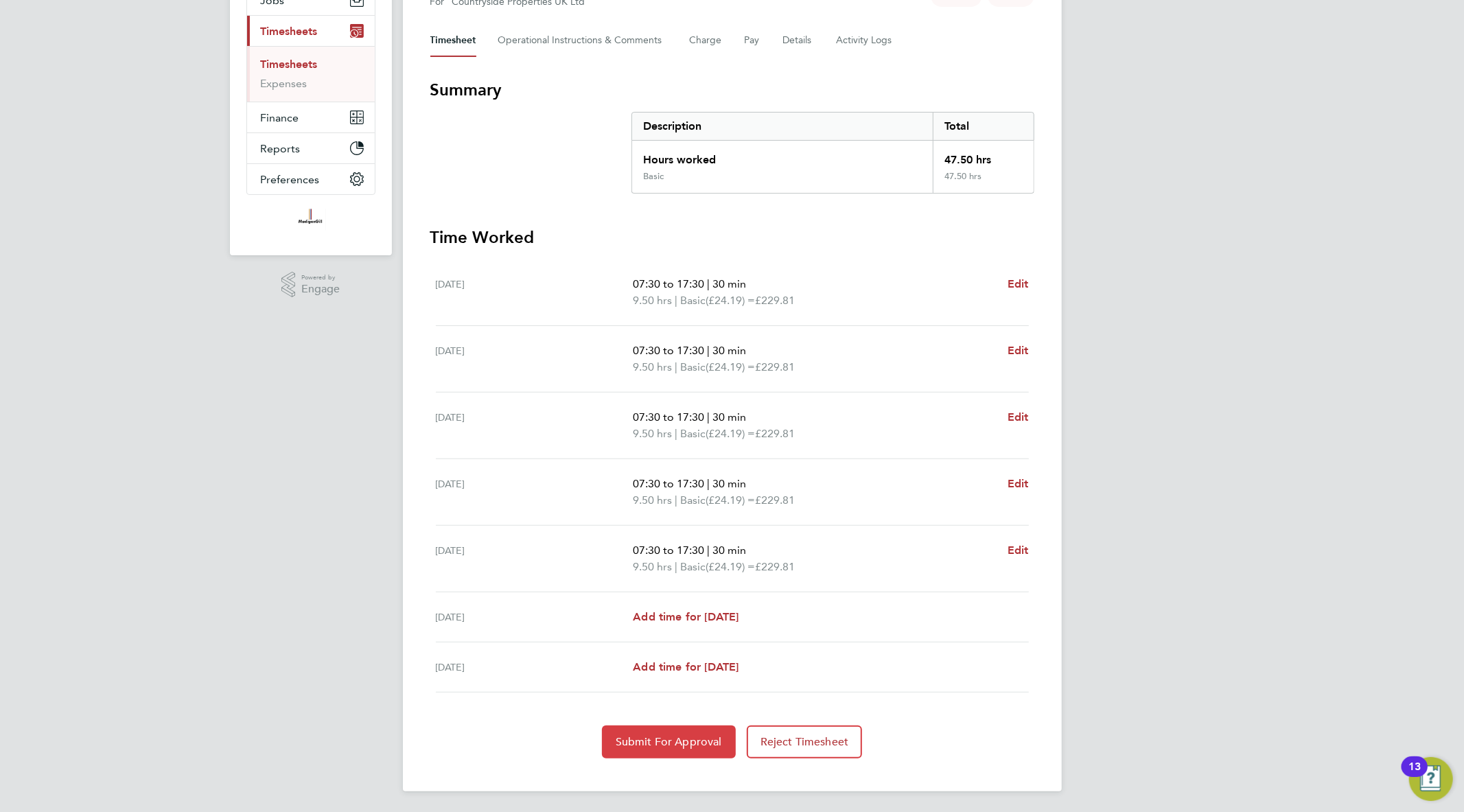
click at [695, 734] on span "Submit For Approval" at bounding box center [669, 741] width 107 height 14
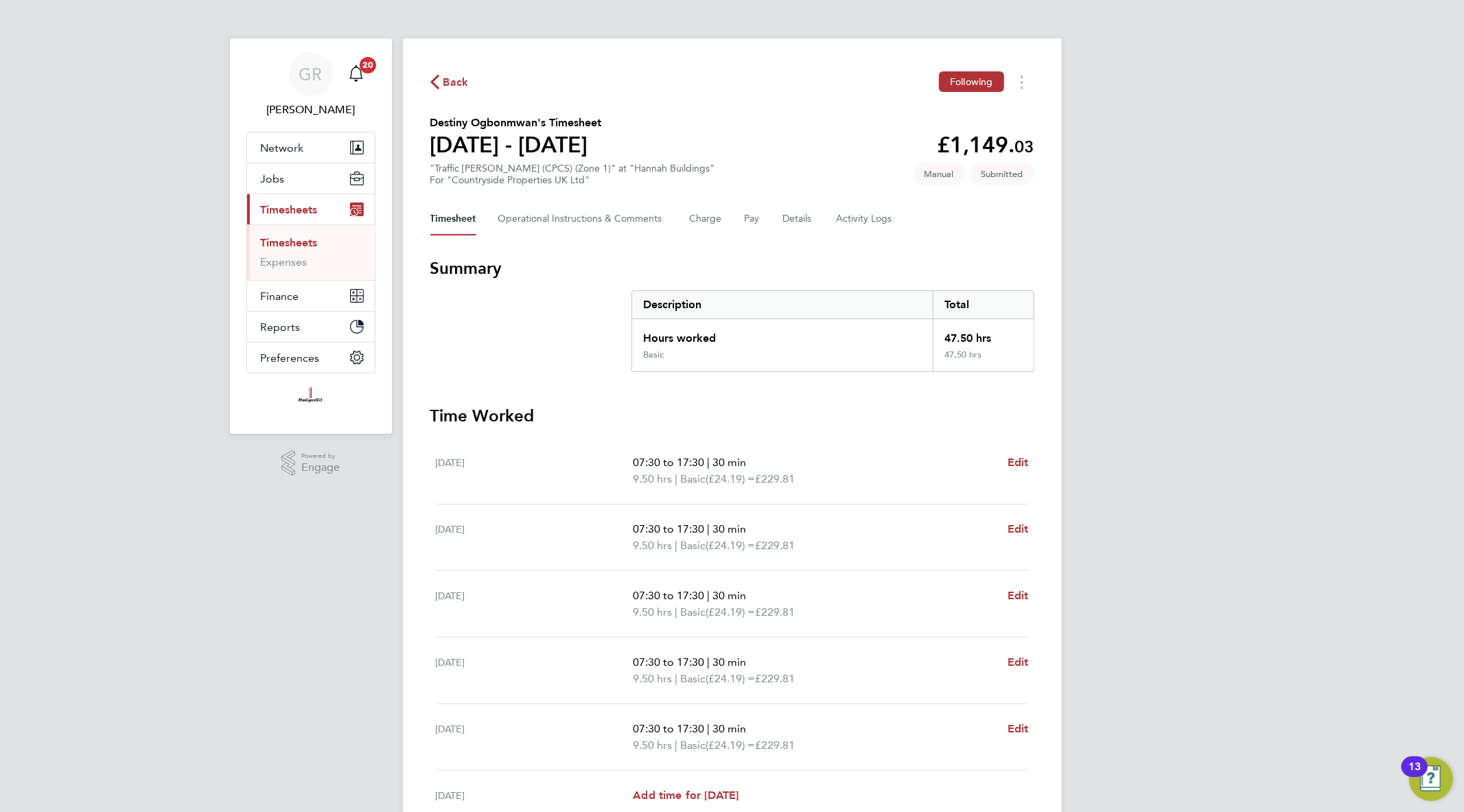
click at [306, 237] on link "Timesheets" at bounding box center [289, 243] width 57 height 13
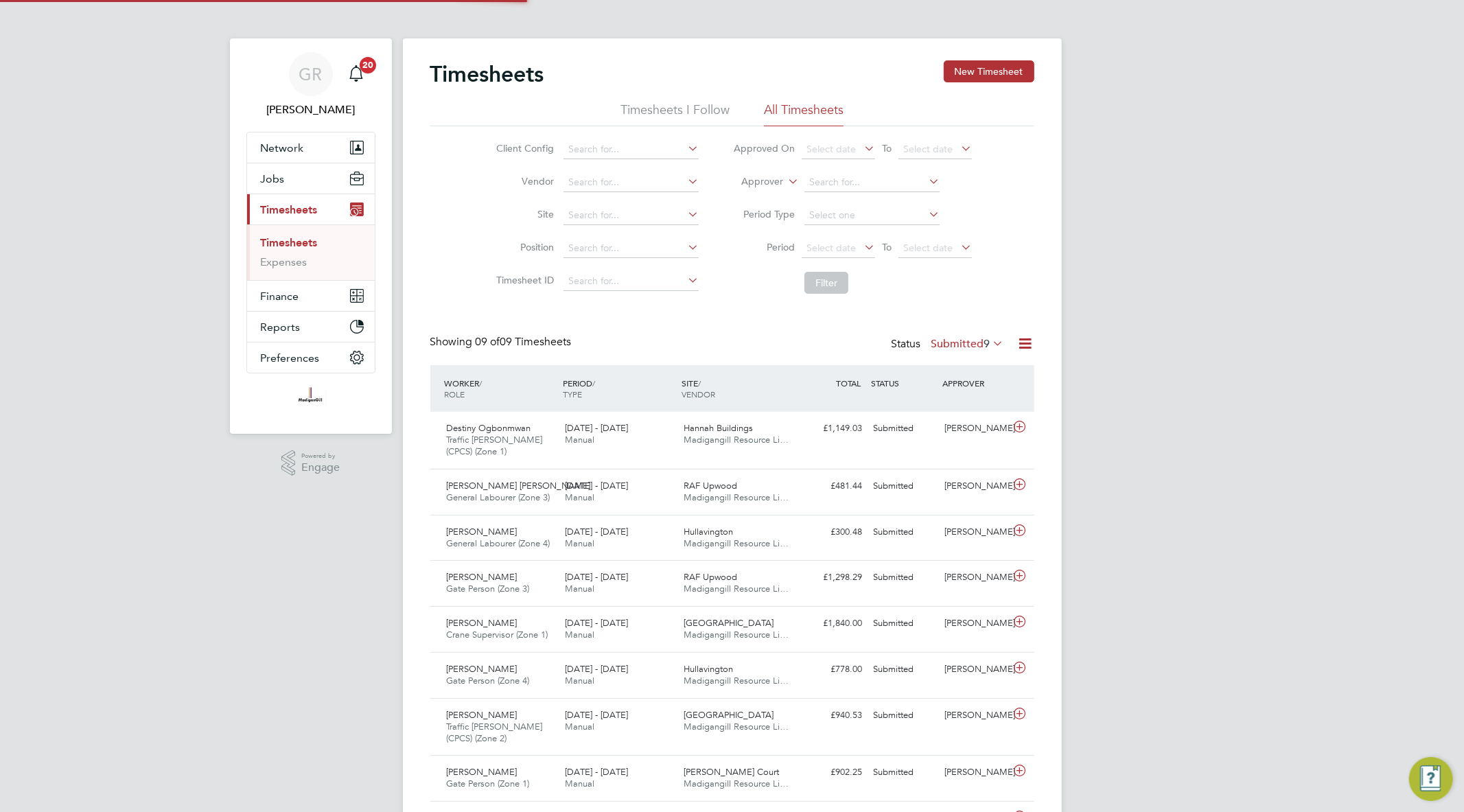
scroll to position [34, 119]
click at [1025, 347] on icon at bounding box center [1026, 343] width 17 height 17
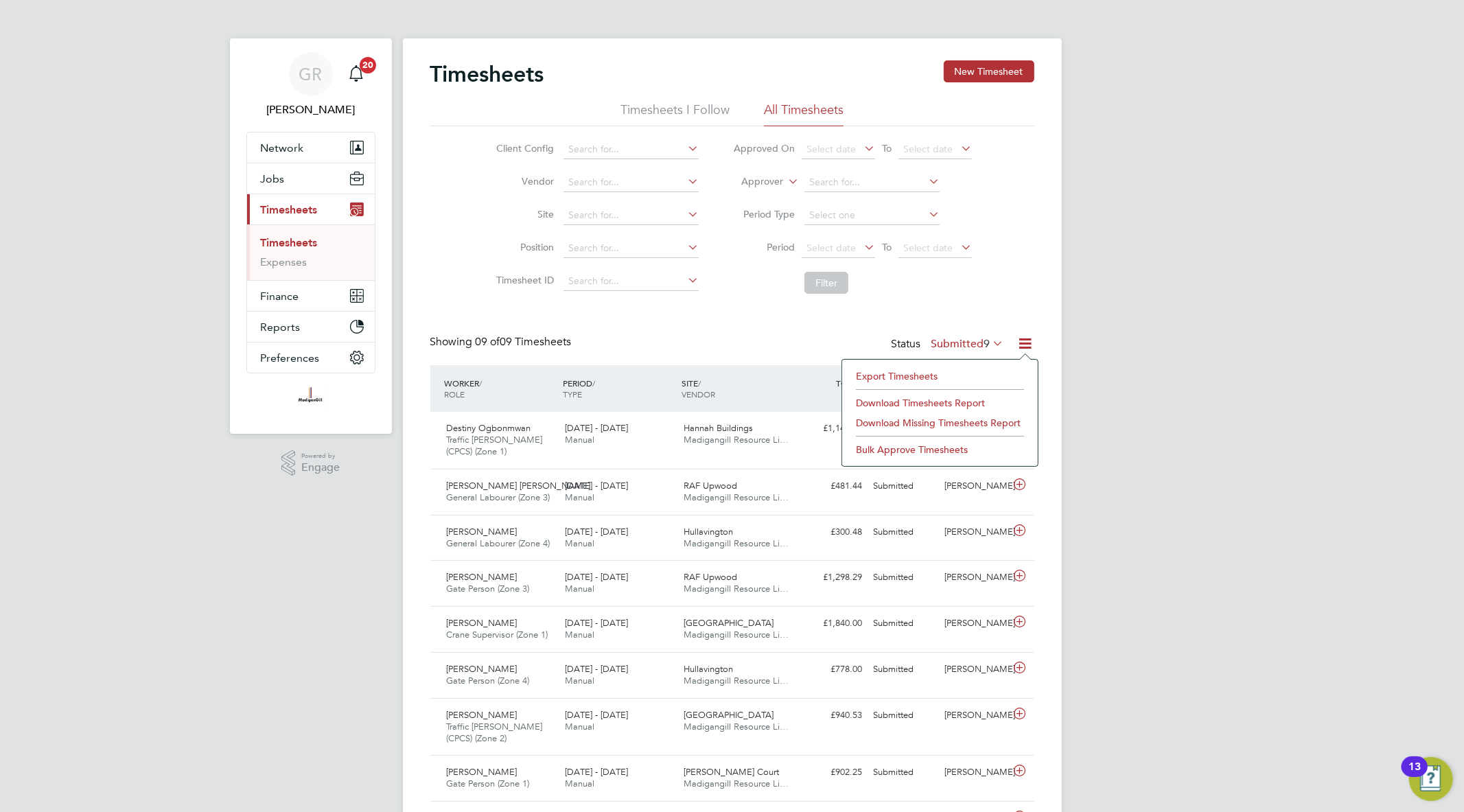
click at [946, 372] on li "Export Timesheets" at bounding box center [940, 376] width 182 height 19
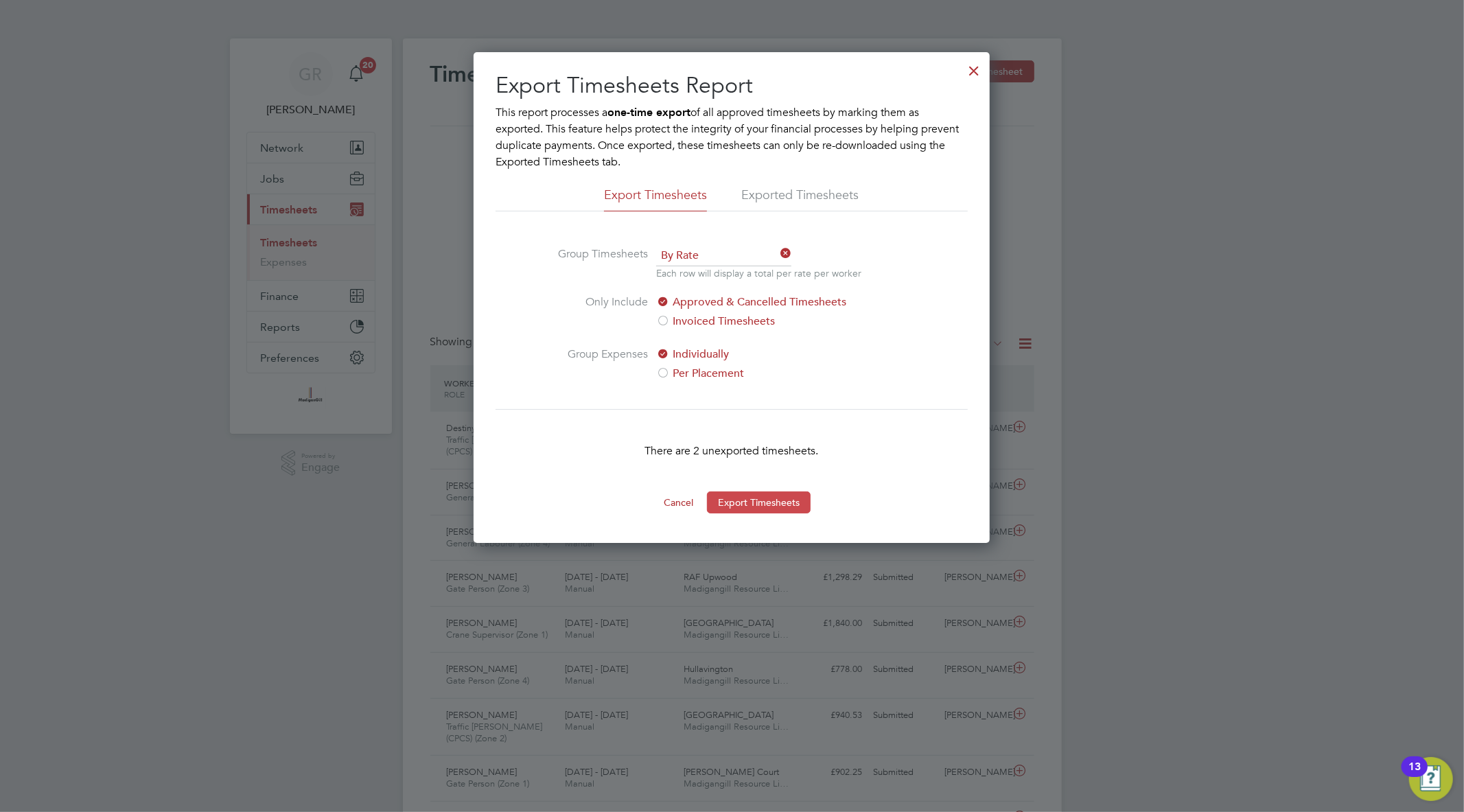
click at [786, 506] on button "Export Timesheets" at bounding box center [759, 502] width 104 height 22
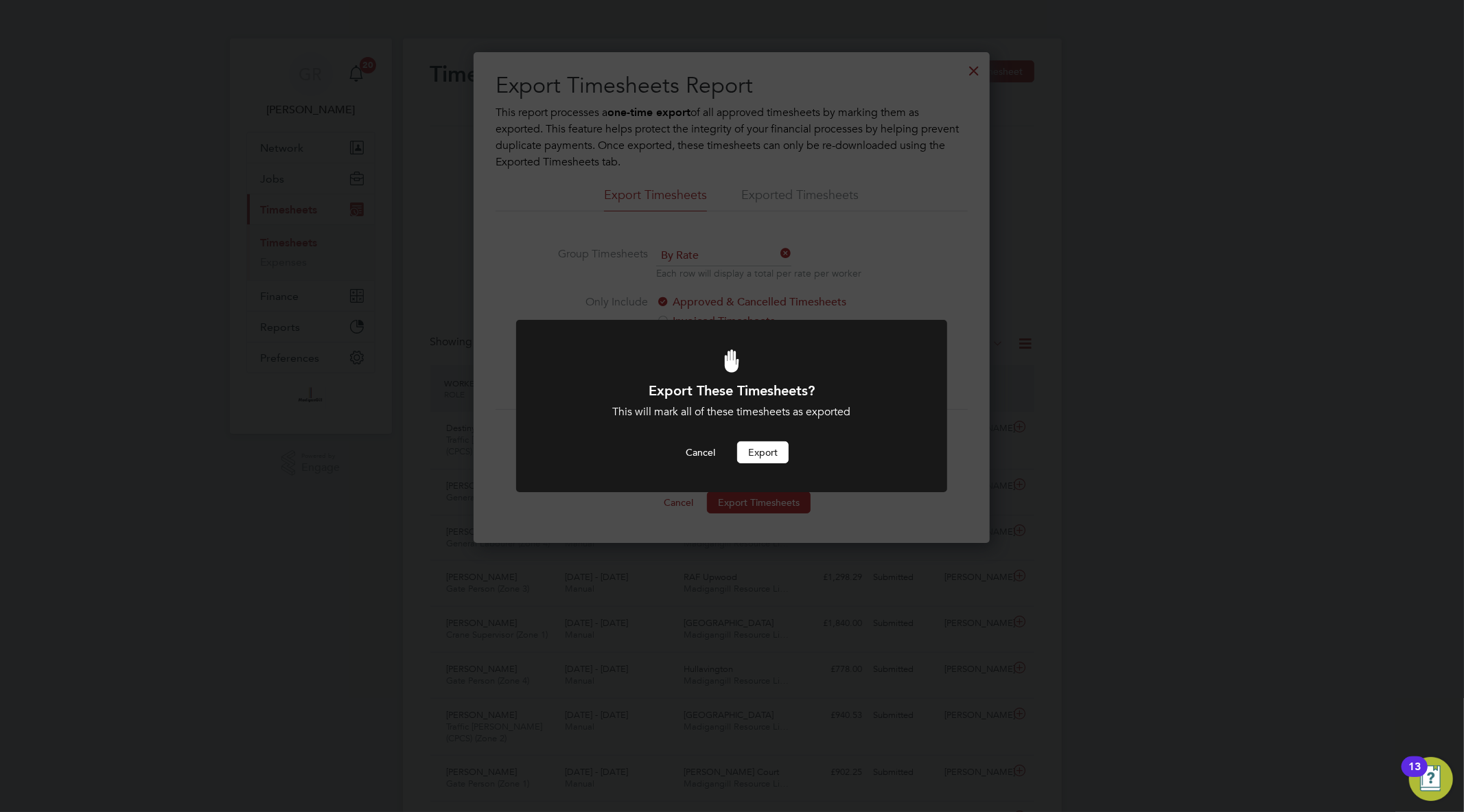
click at [762, 447] on button "Export" at bounding box center [763, 452] width 51 height 22
